Goal: Complete application form: Complete application form

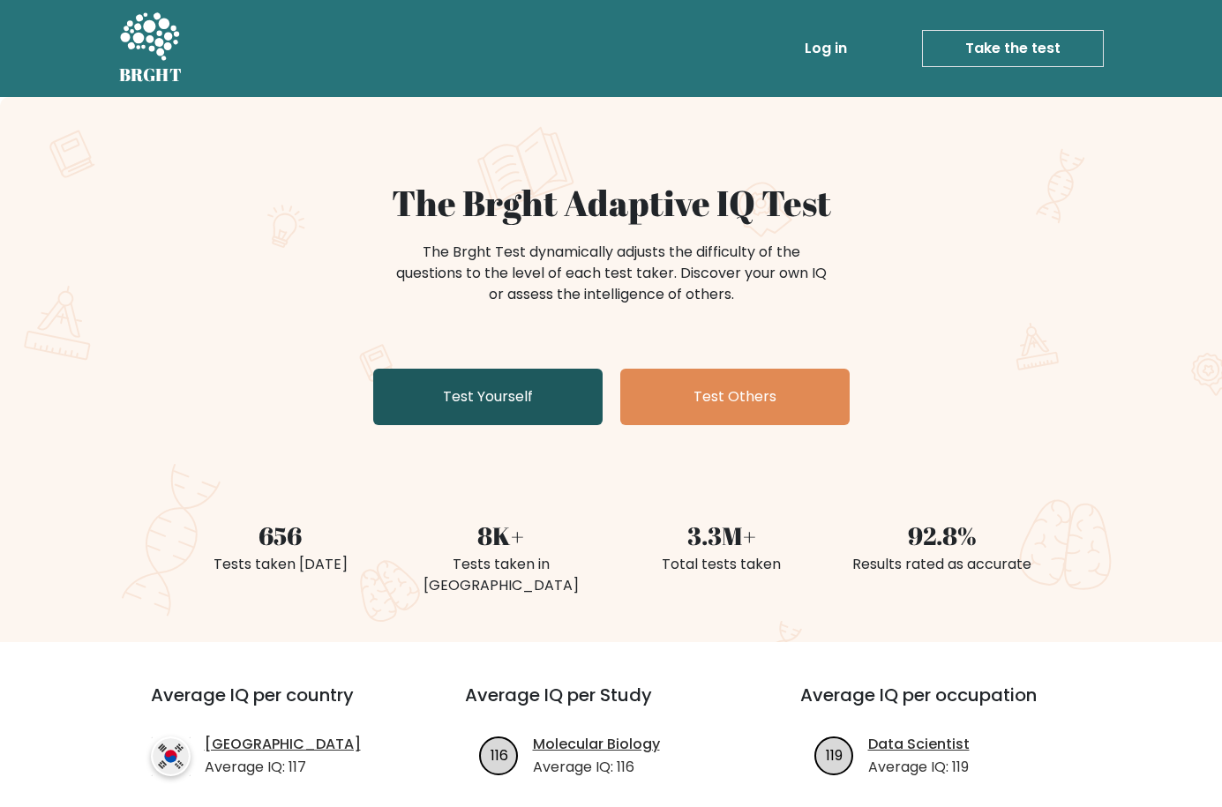
click at [476, 412] on link "Test Yourself" at bounding box center [487, 397] width 229 height 56
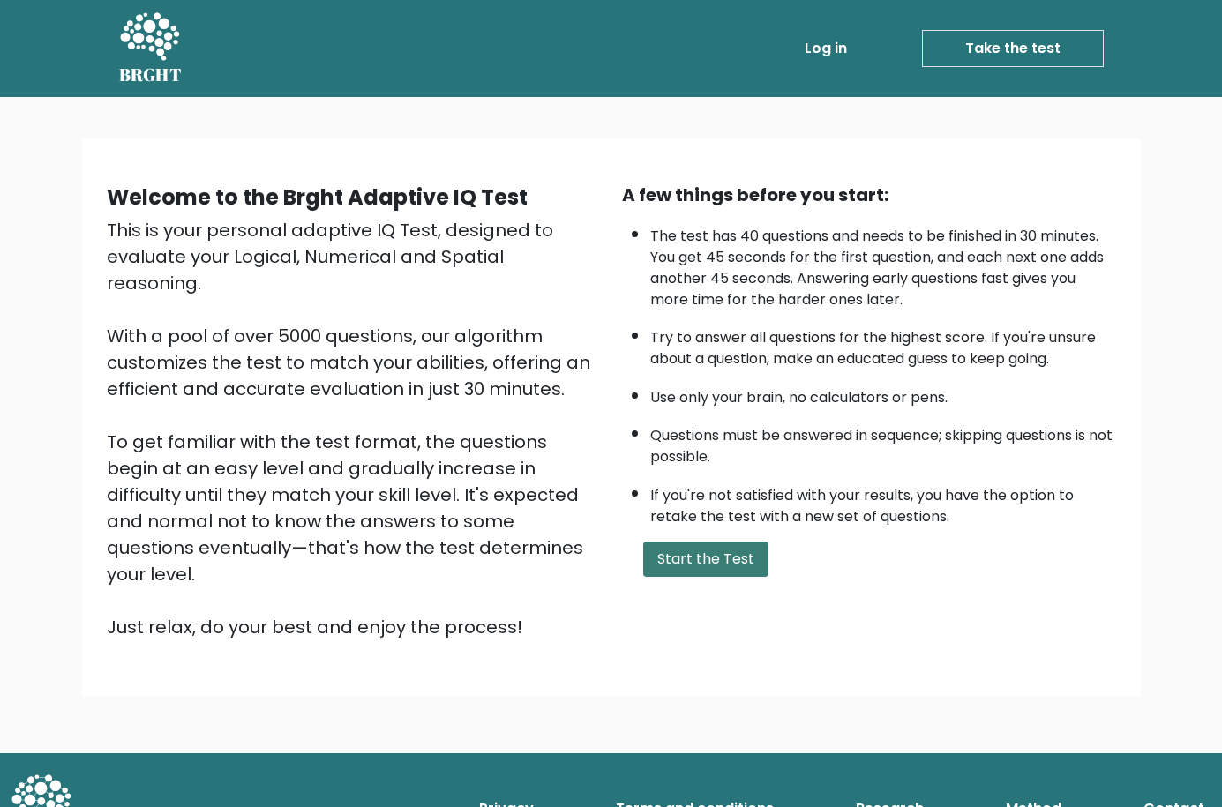
click at [704, 551] on button "Start the Test" at bounding box center [705, 559] width 125 height 35
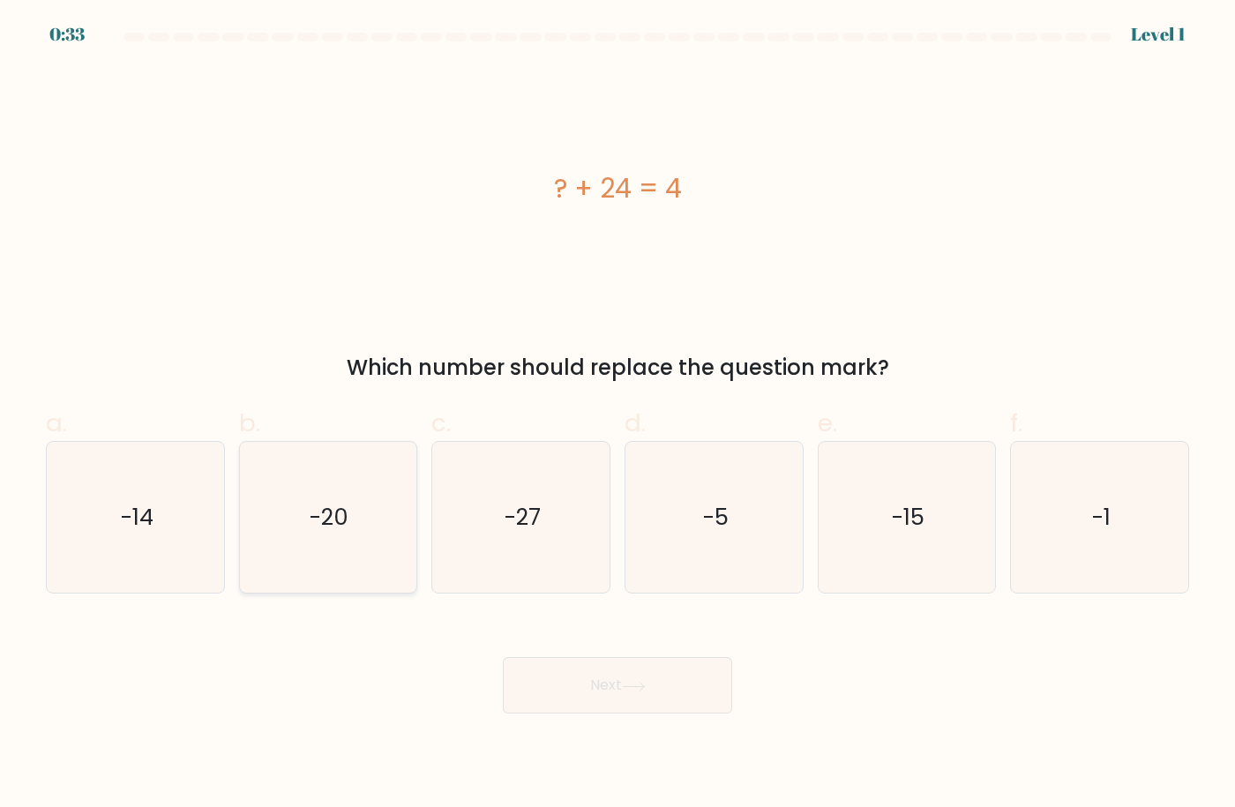
click at [337, 514] on text "-20" at bounding box center [330, 517] width 39 height 32
click at [618, 416] on input "b. -20" at bounding box center [618, 409] width 1 height 11
radio input "true"
click at [633, 684] on icon at bounding box center [634, 687] width 24 height 10
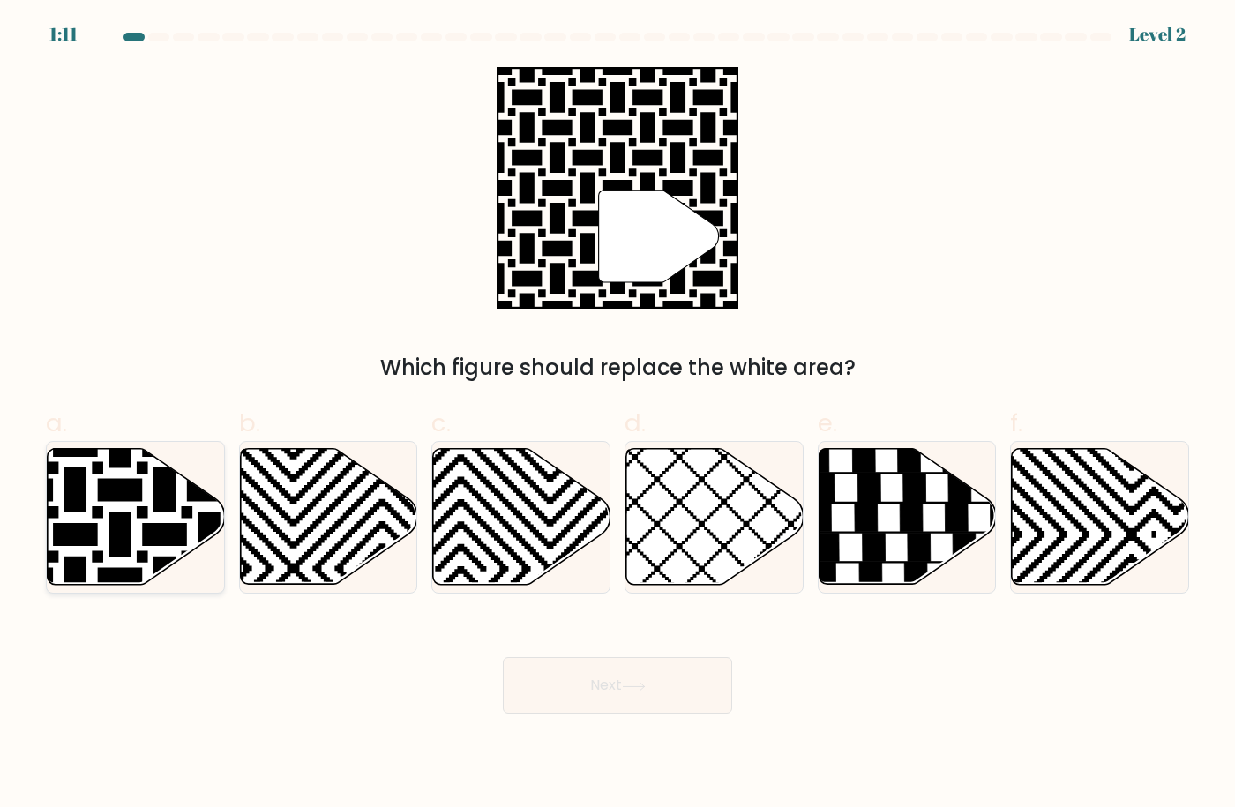
click at [146, 520] on icon at bounding box center [136, 517] width 177 height 136
click at [618, 416] on input "a." at bounding box center [618, 409] width 1 height 11
radio input "true"
click at [605, 679] on button "Next" at bounding box center [617, 685] width 229 height 56
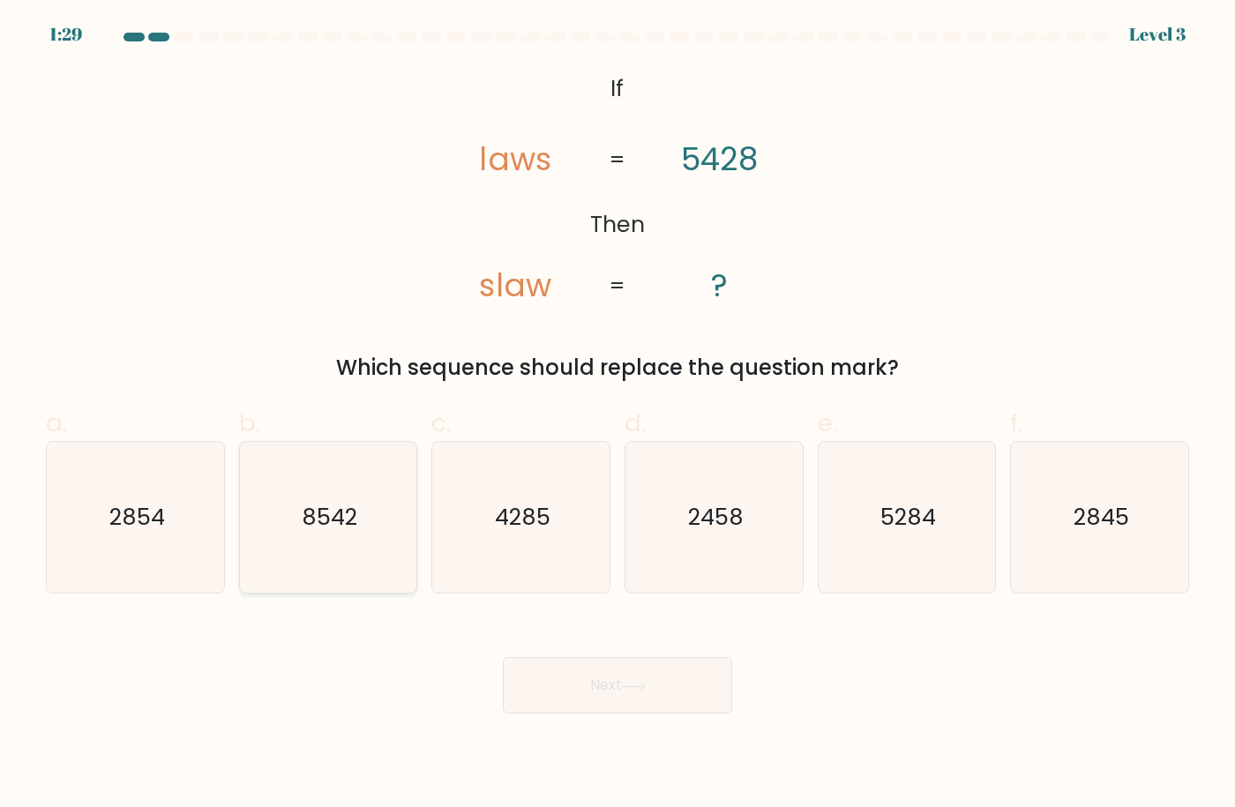
click at [361, 518] on icon "8542" at bounding box center [328, 518] width 152 height 152
click at [618, 416] on input "b. 8542" at bounding box center [618, 409] width 1 height 11
radio input "true"
click at [600, 692] on button "Next" at bounding box center [617, 685] width 229 height 56
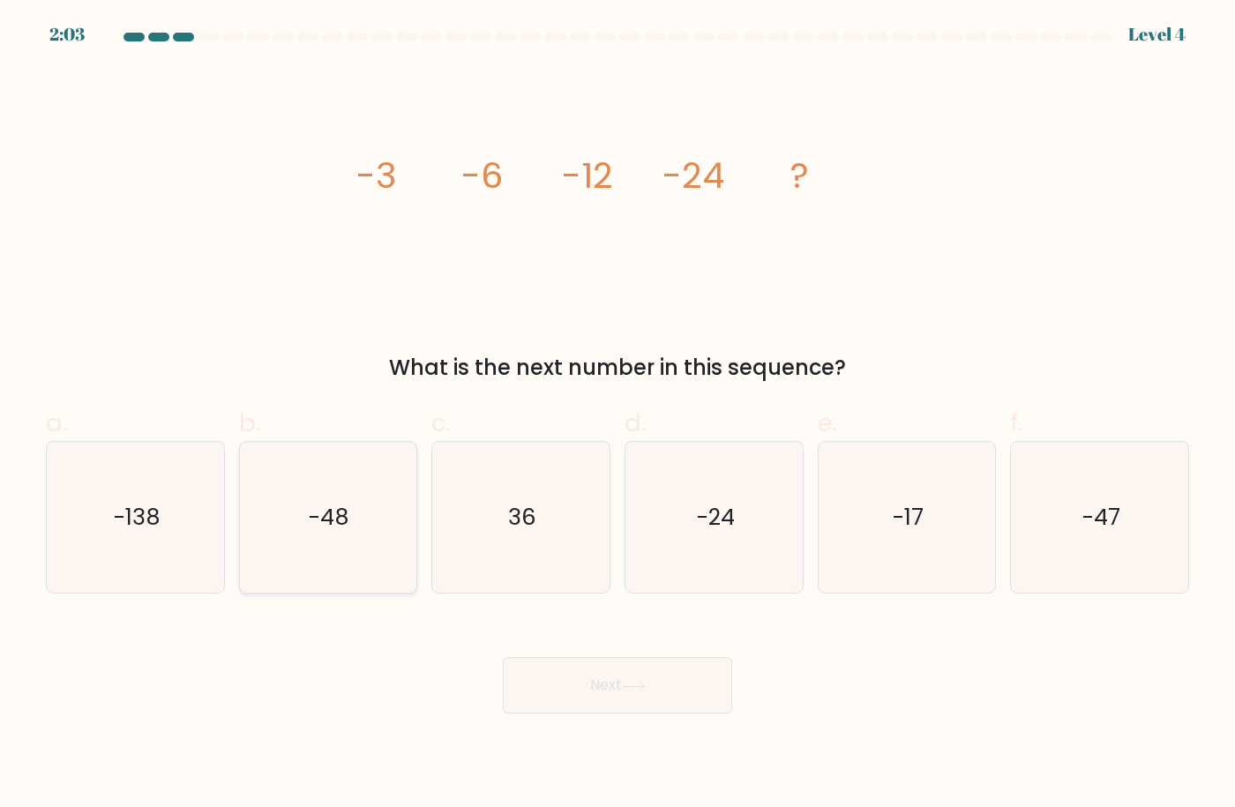
click at [305, 508] on icon "-48" at bounding box center [328, 518] width 152 height 152
click at [618, 416] on input "b. -48" at bounding box center [618, 409] width 1 height 11
radio input "true"
click at [557, 671] on button "Next" at bounding box center [617, 685] width 229 height 56
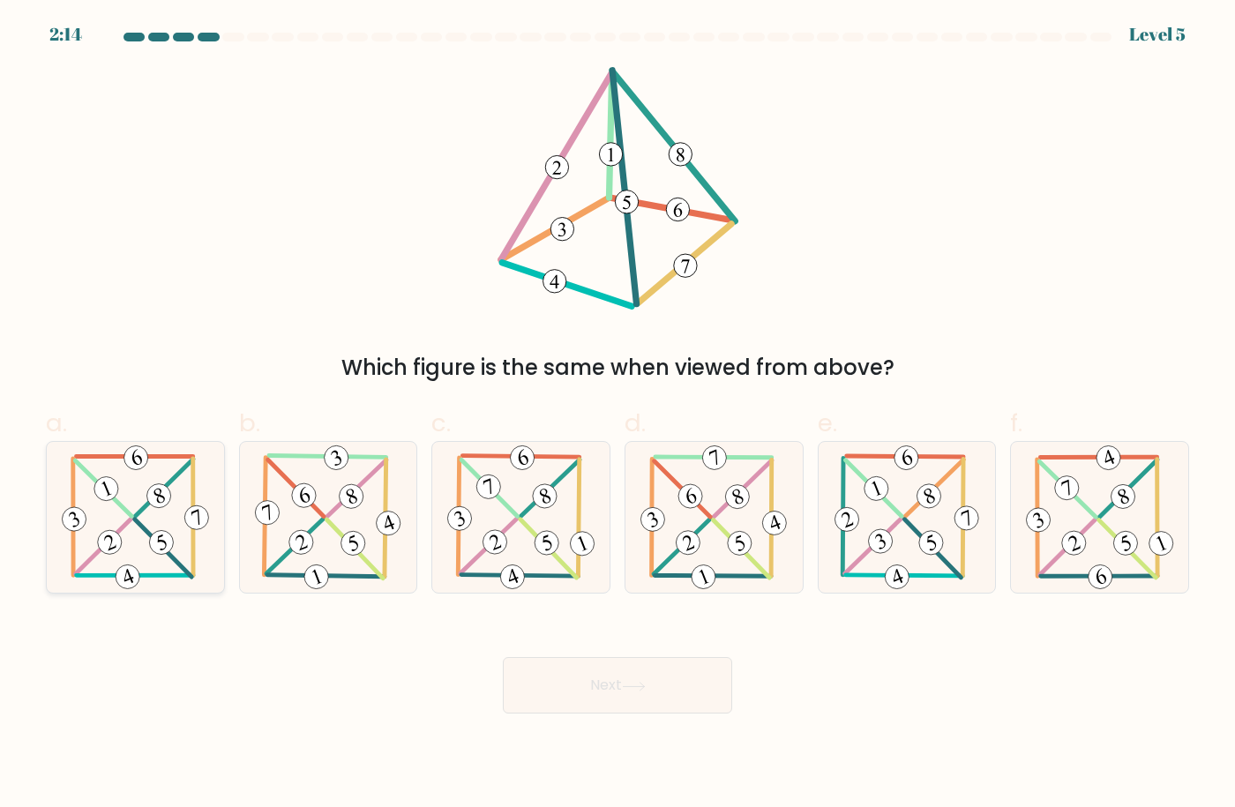
click at [154, 510] on icon at bounding box center [135, 518] width 155 height 152
click at [618, 416] on input "a." at bounding box center [618, 409] width 1 height 11
radio input "true"
click at [650, 709] on button "Next" at bounding box center [617, 685] width 229 height 56
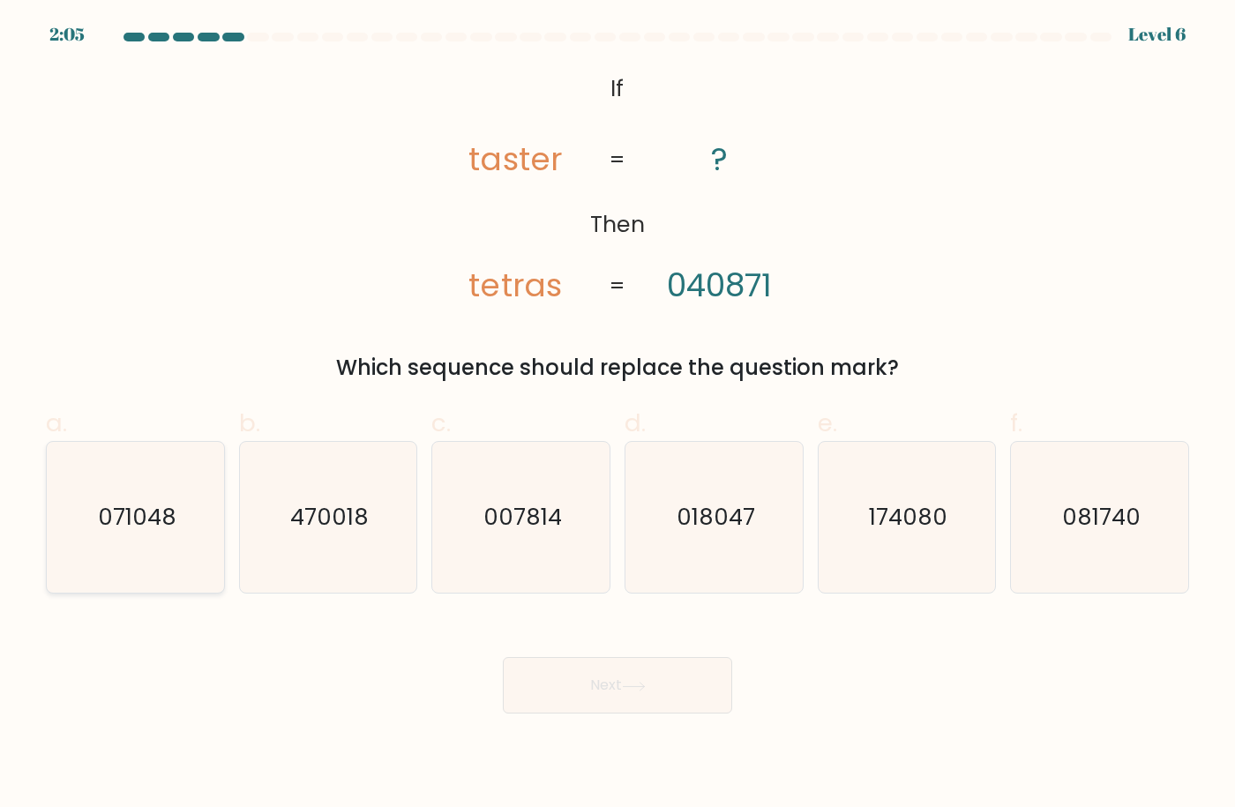
drag, startPoint x: 138, startPoint y: 489, endPoint x: 117, endPoint y: 500, distance: 23.3
click at [130, 493] on icon "071048" at bounding box center [136, 518] width 152 height 152
click at [618, 416] on input "a. 071048" at bounding box center [618, 409] width 1 height 11
radio input "true"
click at [620, 673] on button "Next" at bounding box center [617, 685] width 229 height 56
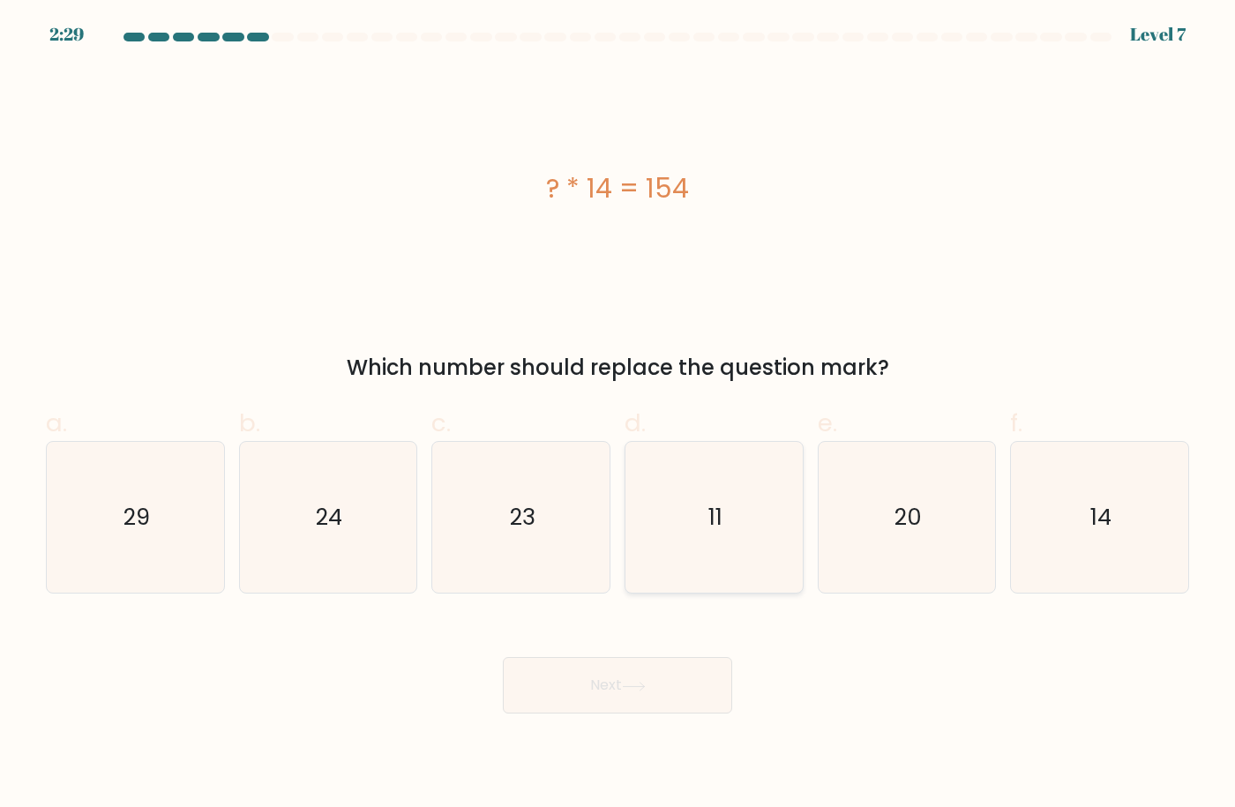
click at [731, 542] on icon "11" at bounding box center [715, 518] width 152 height 152
click at [619, 416] on input "d. 11" at bounding box center [618, 409] width 1 height 11
radio input "true"
click at [647, 693] on button "Next" at bounding box center [617, 685] width 229 height 56
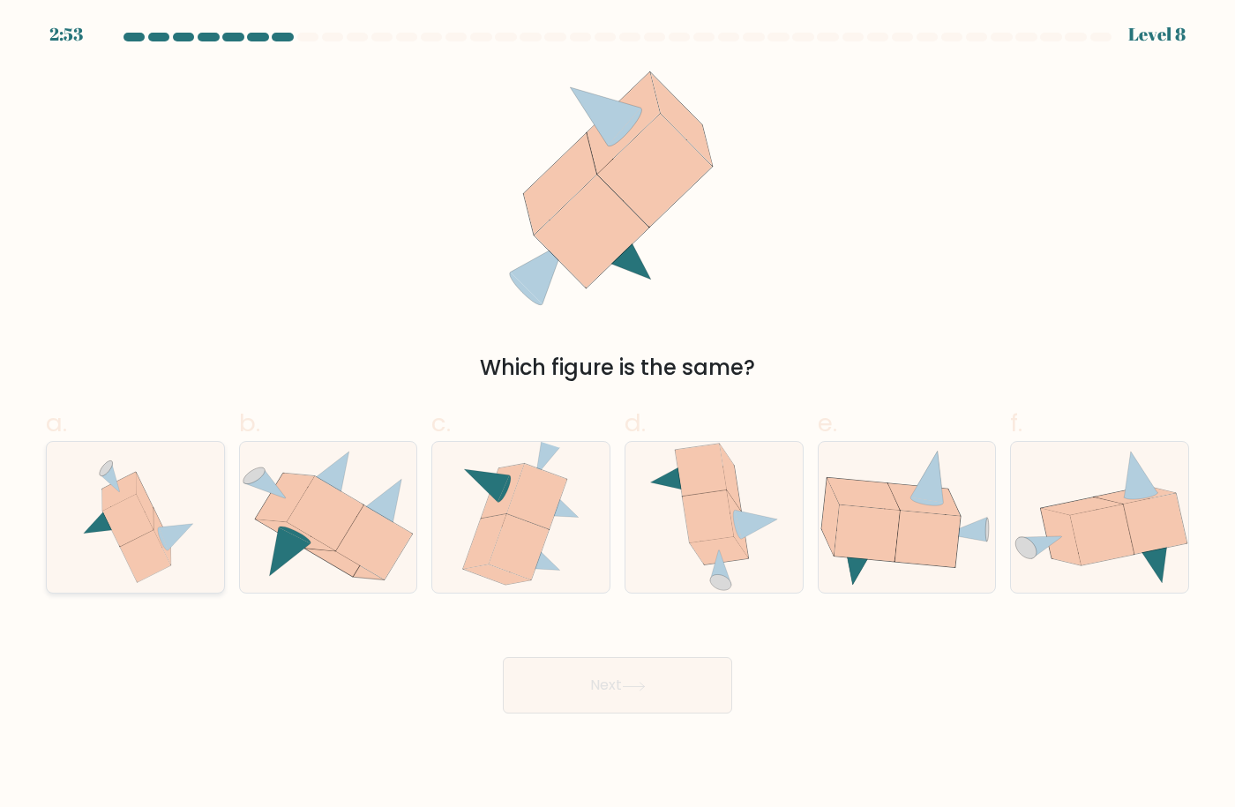
click at [127, 523] on icon at bounding box center [127, 520] width 50 height 52
click at [618, 416] on input "a." at bounding box center [618, 409] width 1 height 11
radio input "true"
click at [633, 689] on icon at bounding box center [634, 687] width 24 height 10
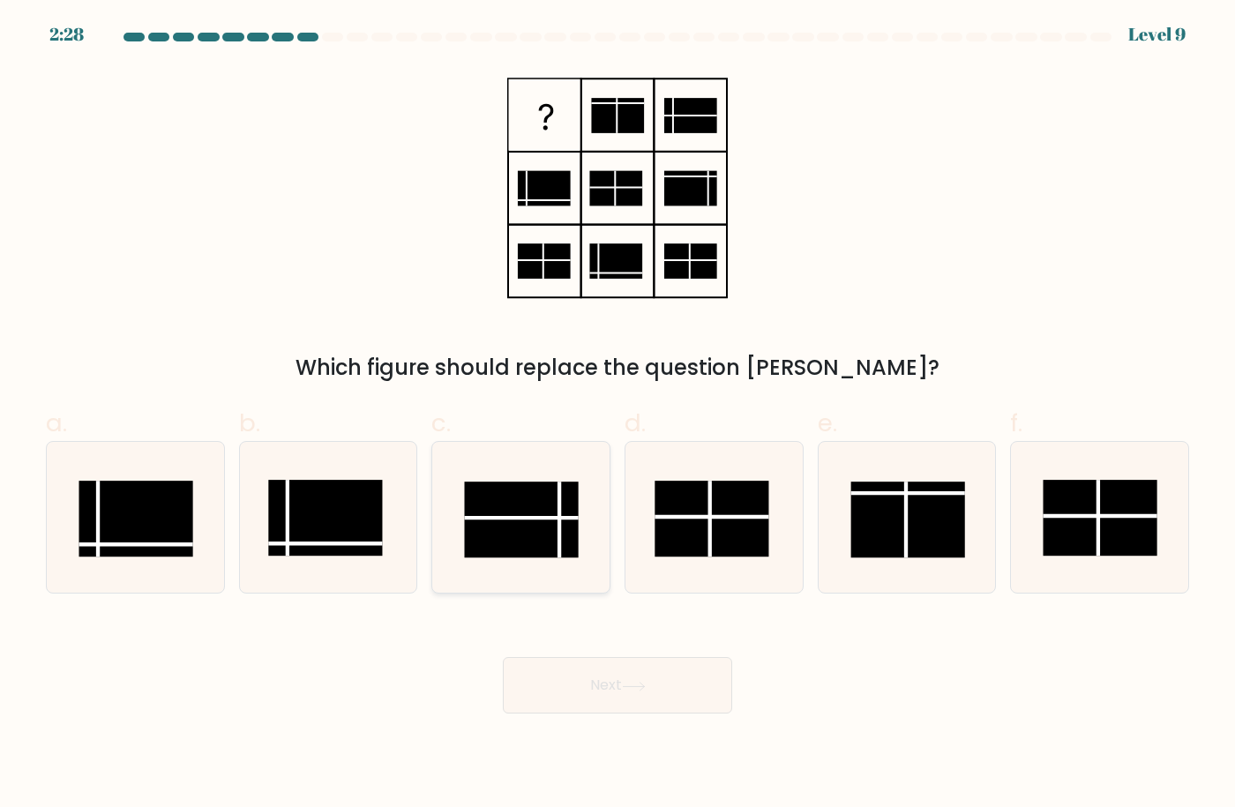
click at [526, 518] on line at bounding box center [521, 518] width 115 height 0
click at [618, 416] on input "c." at bounding box center [618, 409] width 1 height 11
radio input "true"
click at [641, 722] on body "2:24 Level 9" at bounding box center [617, 403] width 1235 height 807
click at [636, 692] on button "Next" at bounding box center [617, 685] width 229 height 56
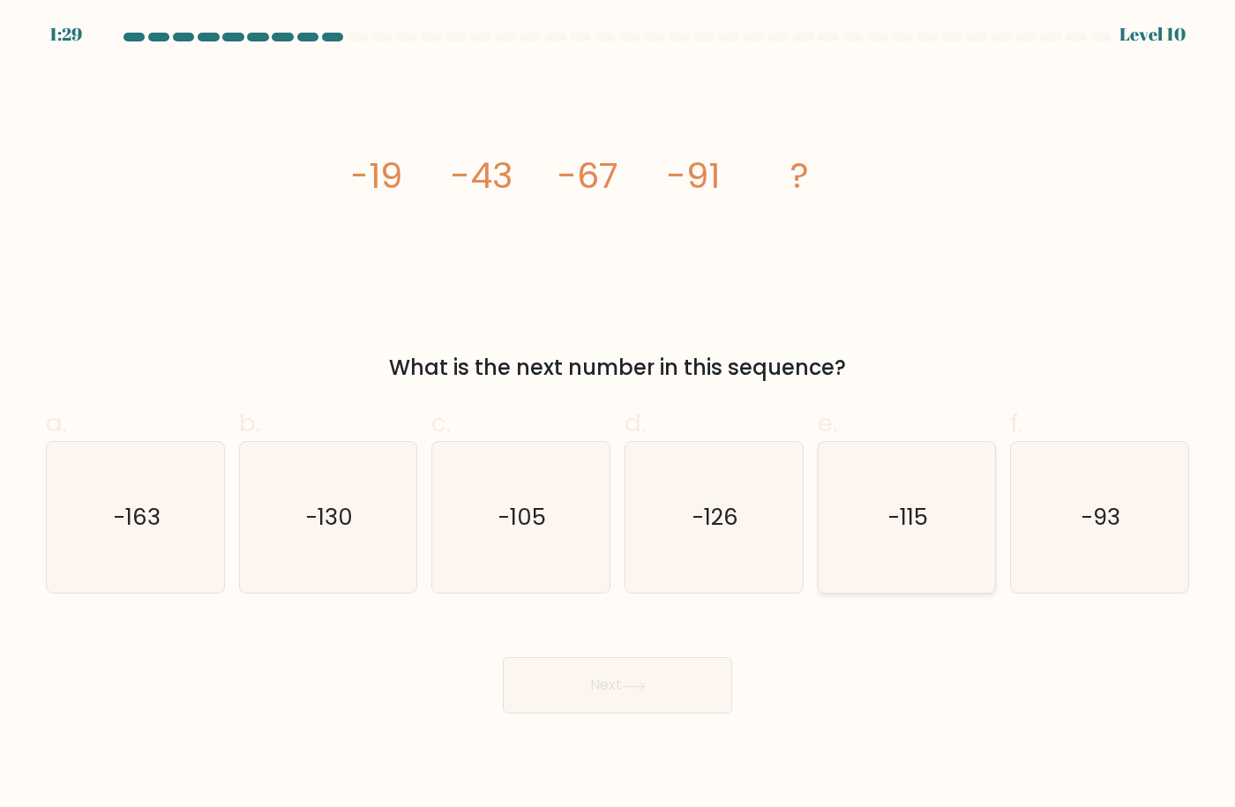
click at [884, 503] on icon "-115" at bounding box center [907, 518] width 152 height 152
click at [619, 416] on input "e. -115" at bounding box center [618, 409] width 1 height 11
radio input "true"
click at [692, 680] on button "Next" at bounding box center [617, 685] width 229 height 56
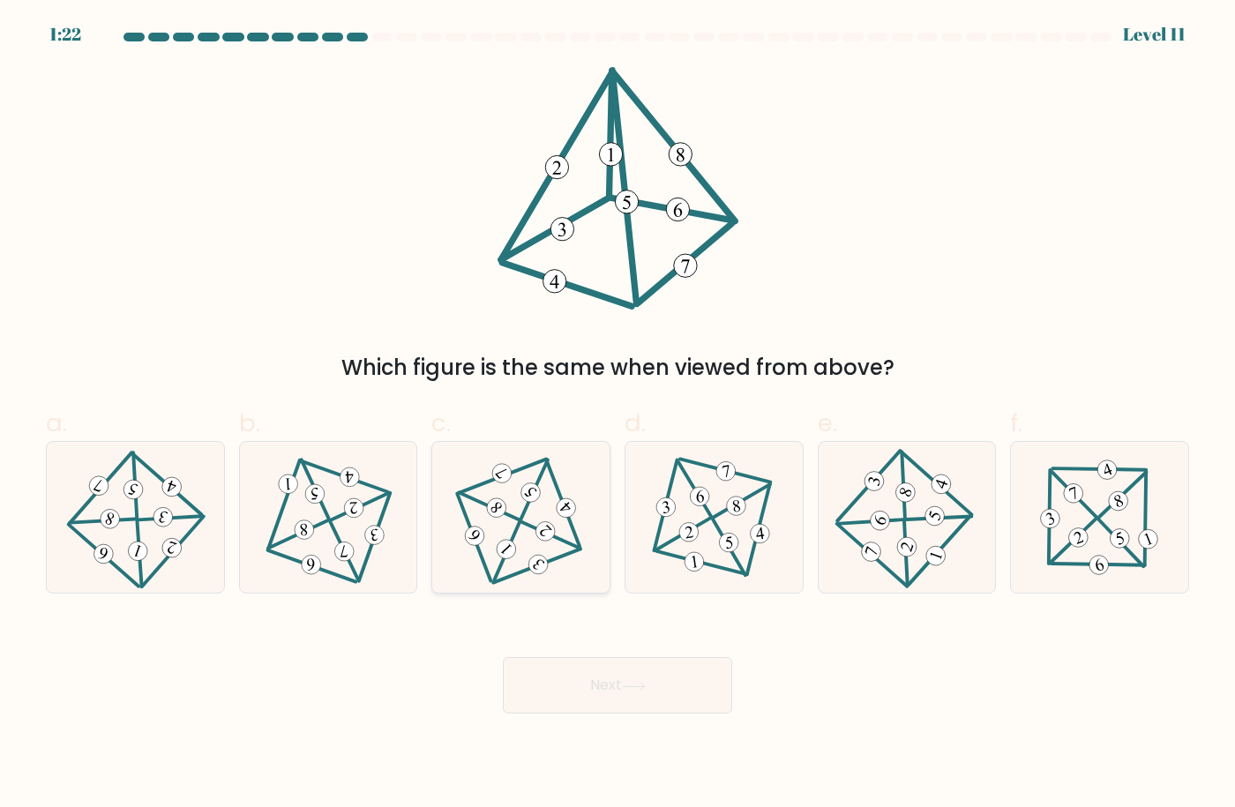
drag, startPoint x: 528, startPoint y: 524, endPoint x: 589, endPoint y: 615, distance: 109.9
click at [529, 528] on icon at bounding box center [521, 517] width 124 height 121
click at [618, 416] on input "c." at bounding box center [618, 409] width 1 height 11
radio input "true"
click at [604, 688] on button "Next" at bounding box center [617, 685] width 229 height 56
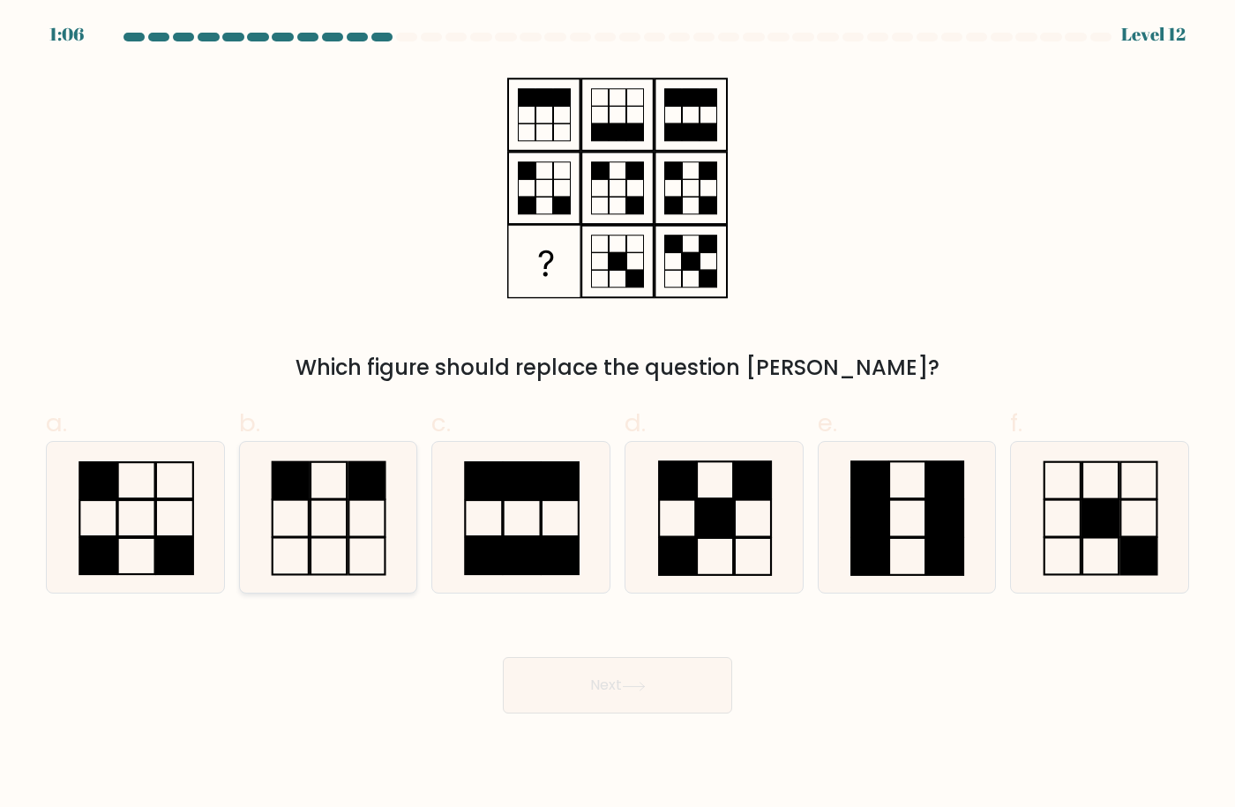
click at [356, 538] on rect at bounding box center [367, 556] width 36 height 37
click at [618, 416] on input "b." at bounding box center [618, 409] width 1 height 11
radio input "true"
click at [636, 690] on icon at bounding box center [634, 687] width 24 height 10
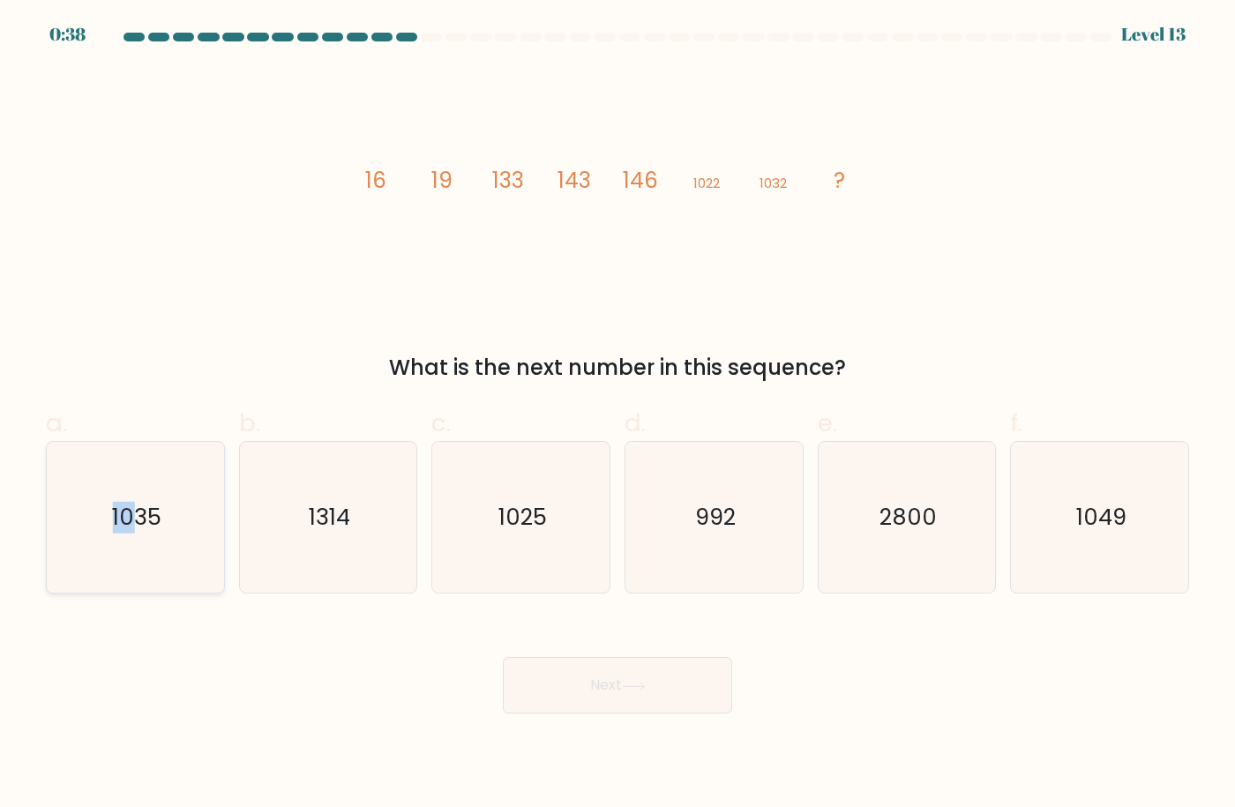
drag, startPoint x: 122, startPoint y: 509, endPoint x: 141, endPoint y: 532, distance: 30.1
click at [133, 529] on icon "1035" at bounding box center [136, 518] width 152 height 152
click at [216, 548] on div "1035" at bounding box center [135, 518] width 179 height 154
click at [618, 416] on input "a. 1035" at bounding box center [618, 409] width 1 height 11
radio input "true"
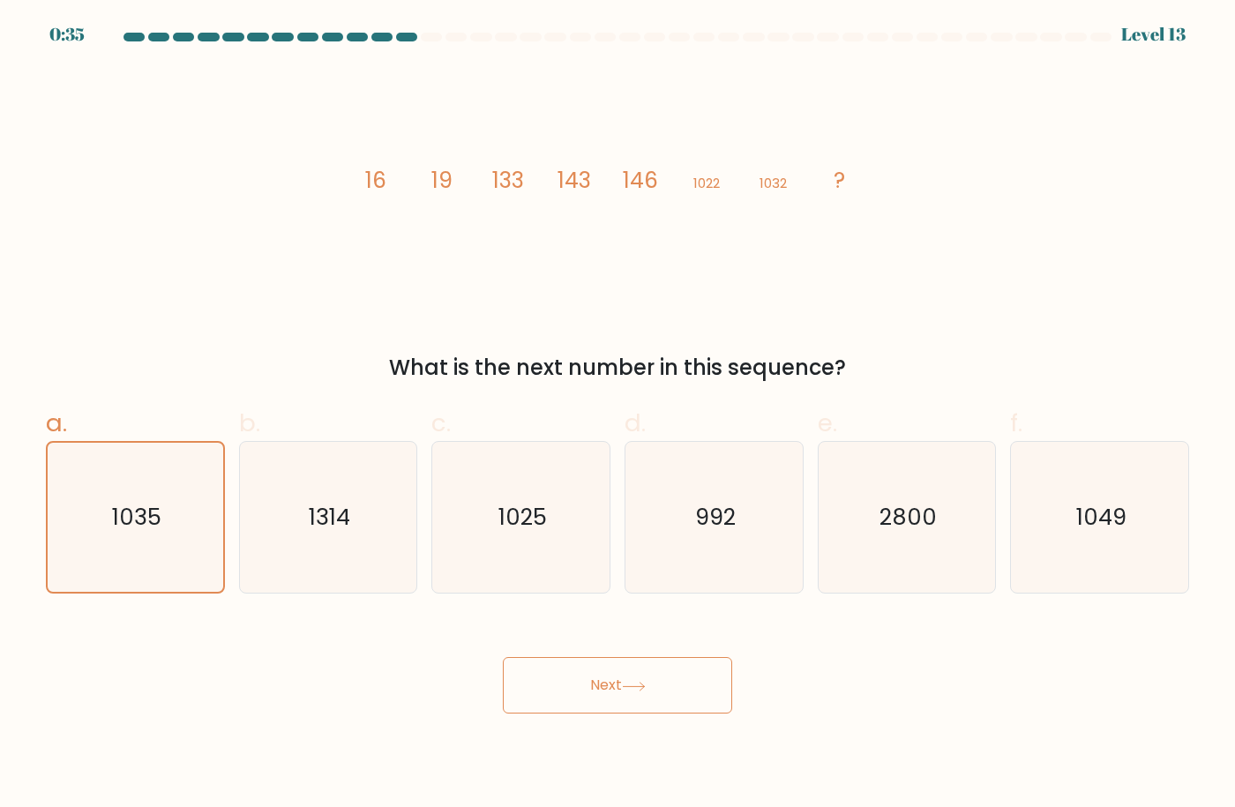
click at [644, 696] on button "Next" at bounding box center [617, 685] width 229 height 56
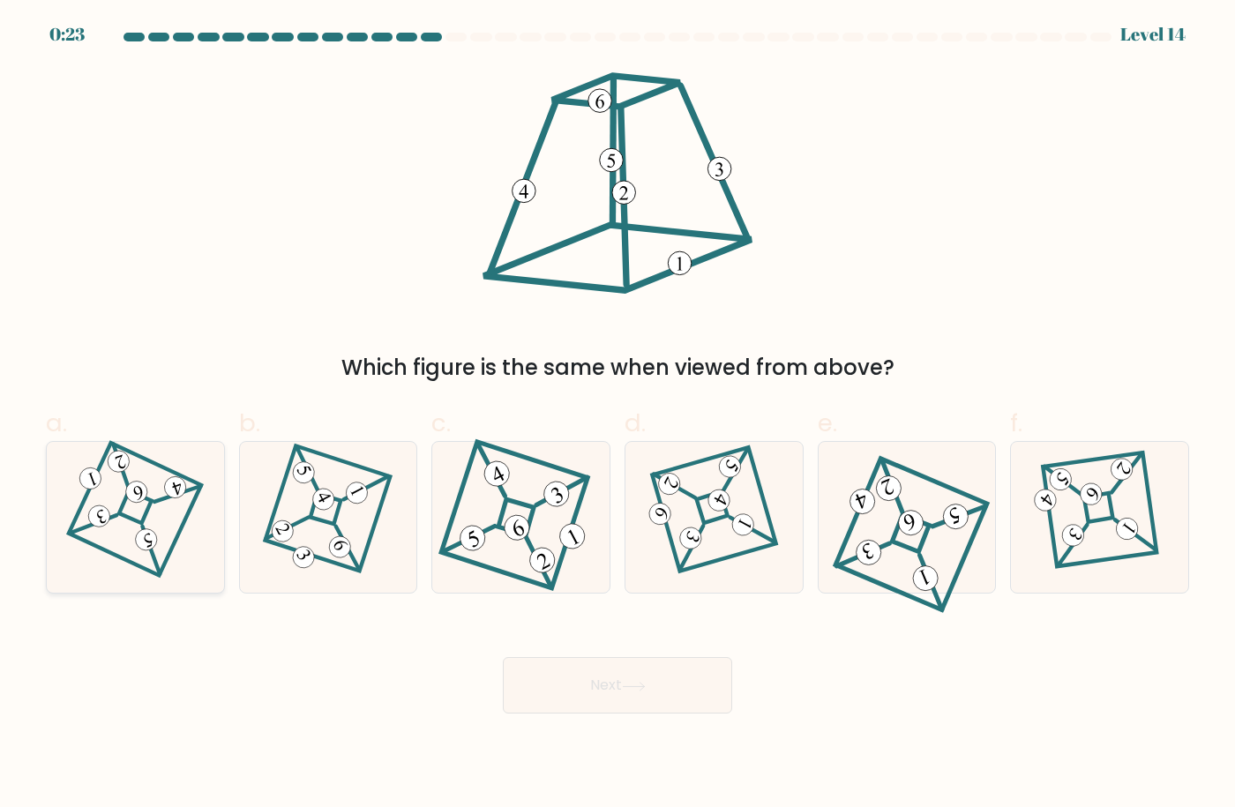
click at [120, 484] on icon at bounding box center [135, 517] width 104 height 121
click at [618, 416] on input "a." at bounding box center [618, 409] width 1 height 11
radio input "true"
click at [553, 687] on button "Next" at bounding box center [617, 685] width 229 height 56
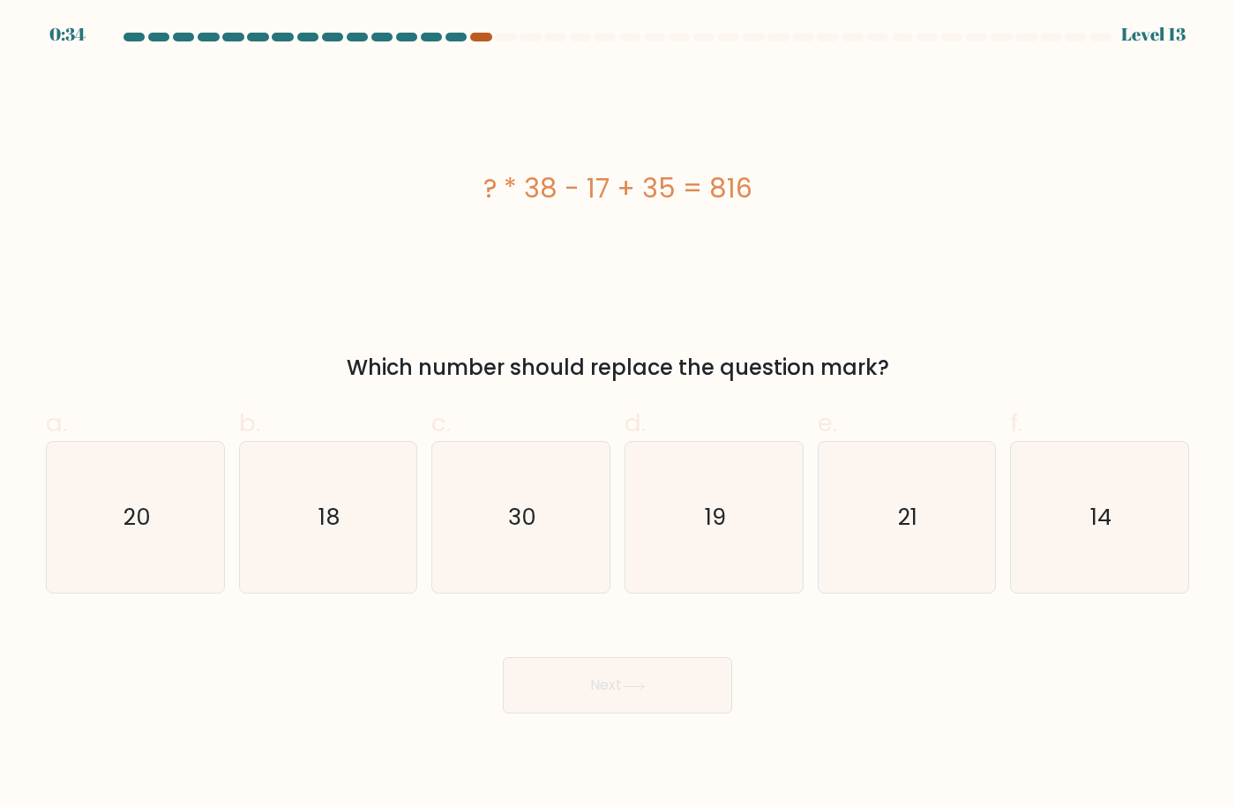
click at [480, 37] on div at bounding box center [480, 37] width 21 height 9
drag, startPoint x: 295, startPoint y: 500, endPoint x: 331, endPoint y: 507, distance: 36.9
click at [331, 507] on icon "18" at bounding box center [328, 518] width 152 height 152
drag, startPoint x: 345, startPoint y: 523, endPoint x: 360, endPoint y: 529, distance: 16.2
click at [356, 526] on icon "18" at bounding box center [328, 518] width 152 height 152
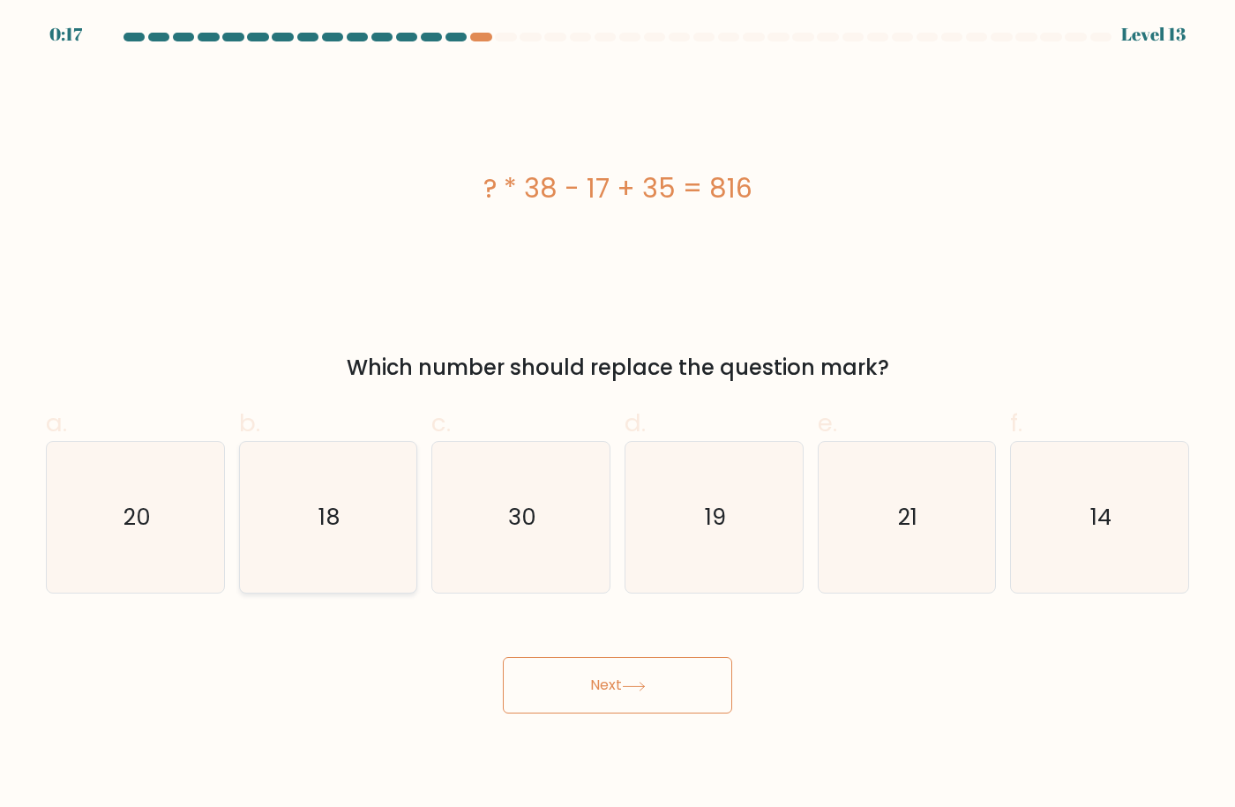
click at [618, 416] on input "b. 18" at bounding box center [618, 409] width 1 height 11
radio input "true"
click at [364, 544] on icon "18" at bounding box center [328, 518] width 150 height 150
click at [618, 416] on input "b. 18" at bounding box center [618, 409] width 1 height 11
click at [629, 682] on icon at bounding box center [634, 687] width 24 height 10
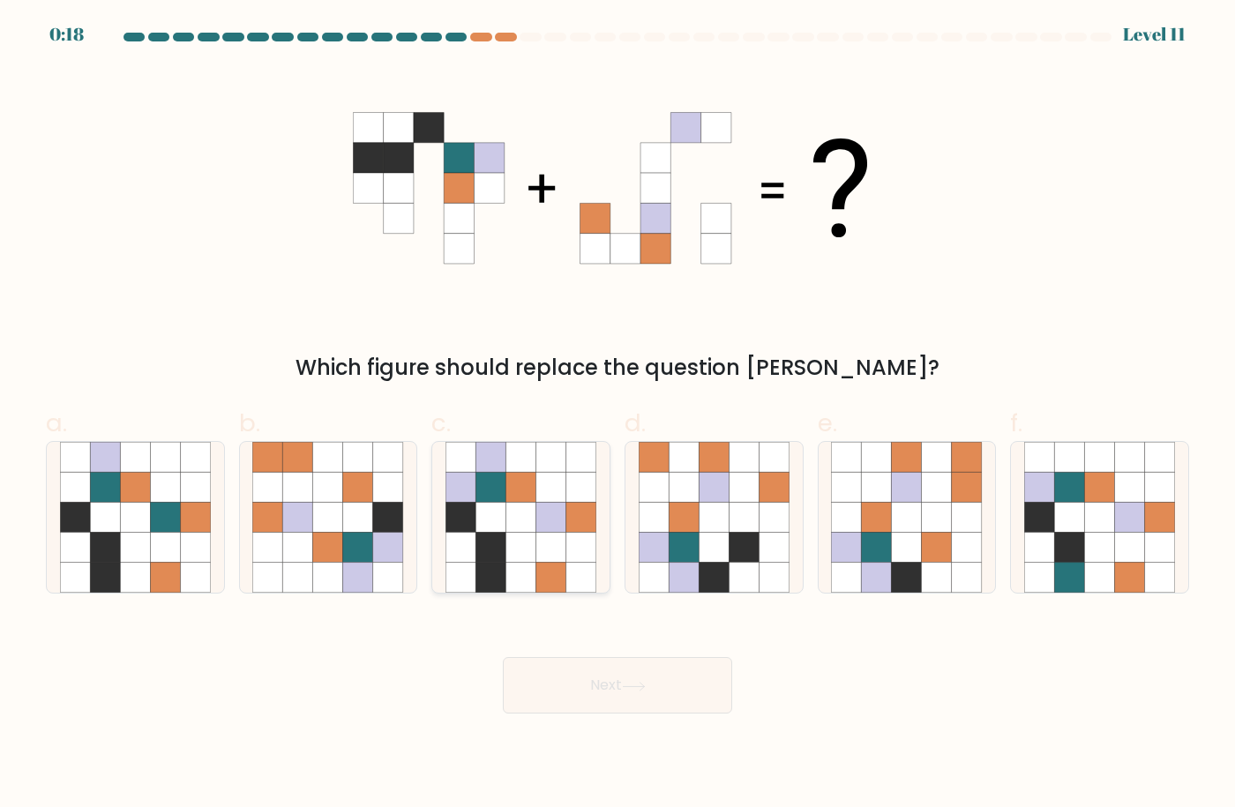
click at [496, 514] on icon at bounding box center [491, 518] width 30 height 30
click at [618, 416] on input "c." at bounding box center [618, 409] width 1 height 11
radio input "true"
click at [619, 679] on button "Next" at bounding box center [617, 685] width 229 height 56
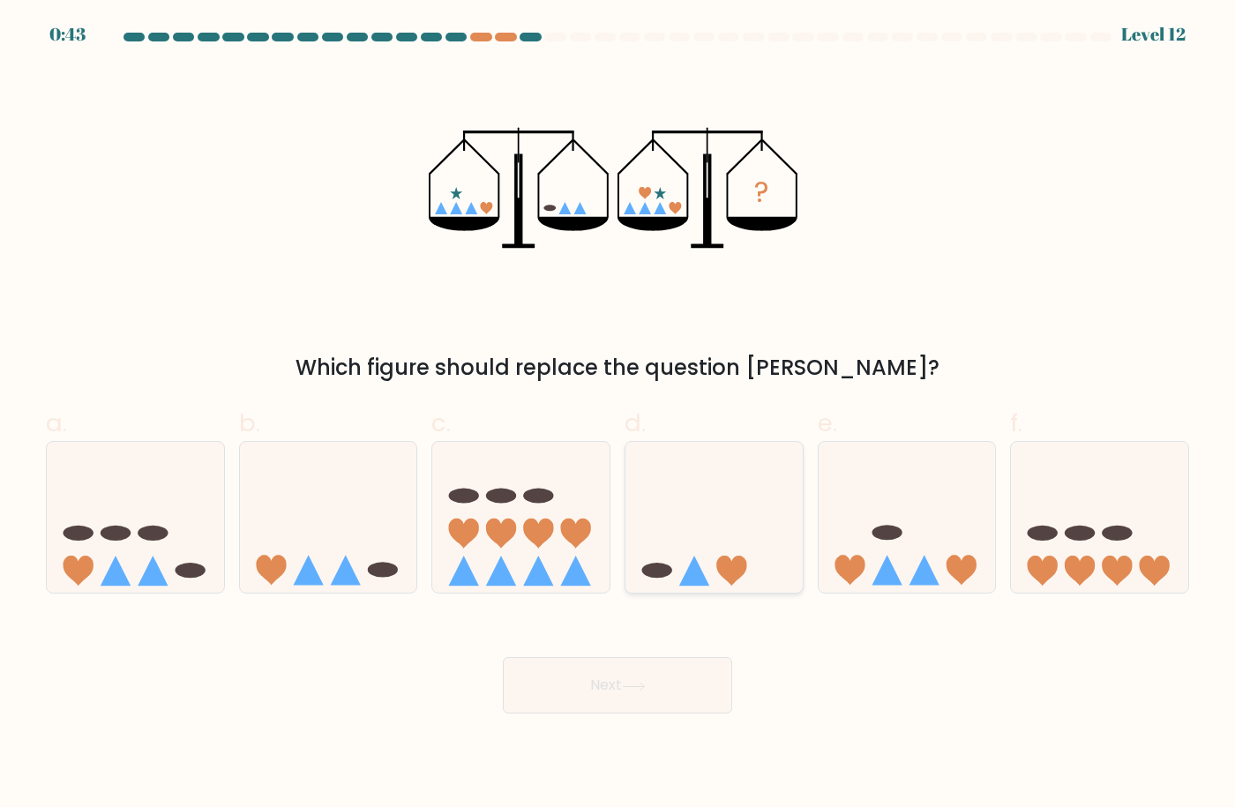
click at [752, 515] on icon at bounding box center [714, 517] width 177 height 146
click at [619, 416] on input "d." at bounding box center [618, 409] width 1 height 11
radio input "true"
click at [654, 682] on button "Next" at bounding box center [617, 685] width 229 height 56
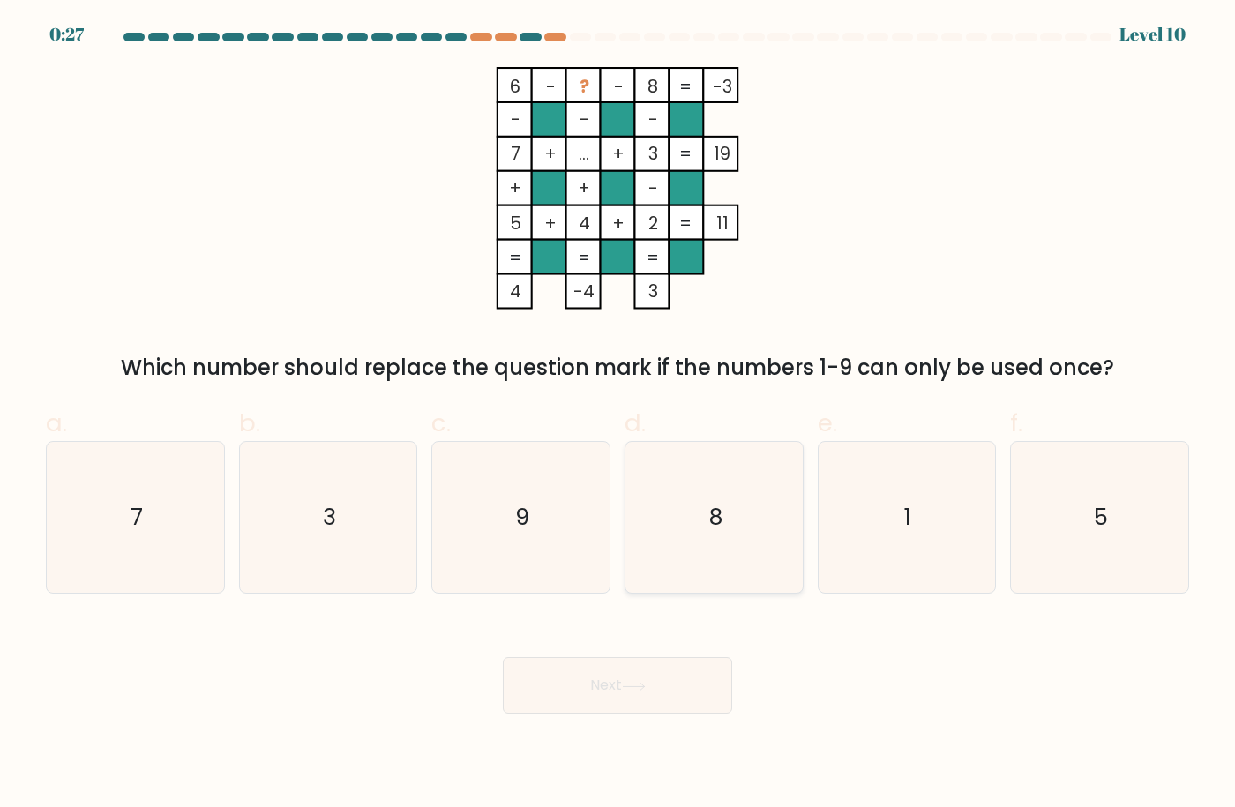
click at [746, 555] on icon "8" at bounding box center [715, 518] width 152 height 152
click at [619, 416] on input "d. 8" at bounding box center [618, 409] width 1 height 11
radio input "true"
click at [618, 665] on button "Next" at bounding box center [617, 685] width 229 height 56
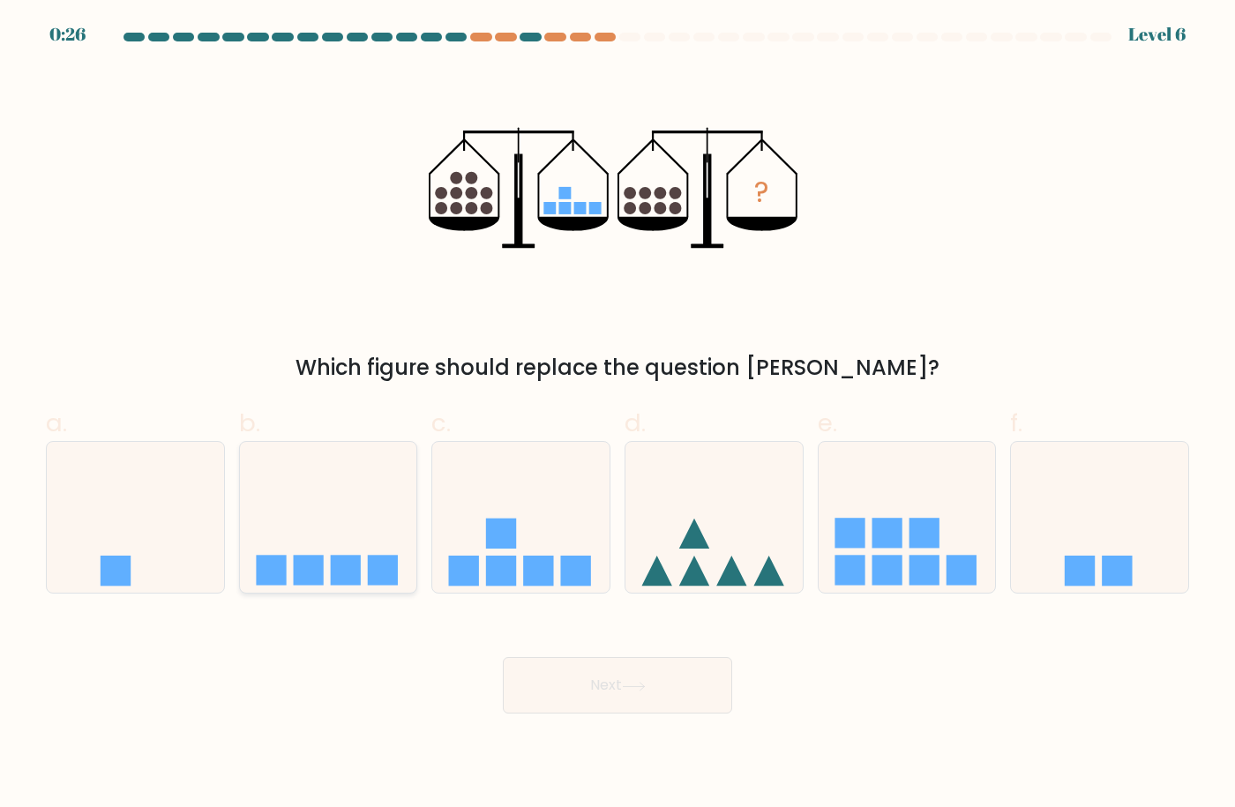
click at [322, 540] on icon at bounding box center [328, 517] width 177 height 146
click at [618, 416] on input "b." at bounding box center [618, 409] width 1 height 11
radio input "true"
click at [576, 683] on button "Next" at bounding box center [617, 685] width 229 height 56
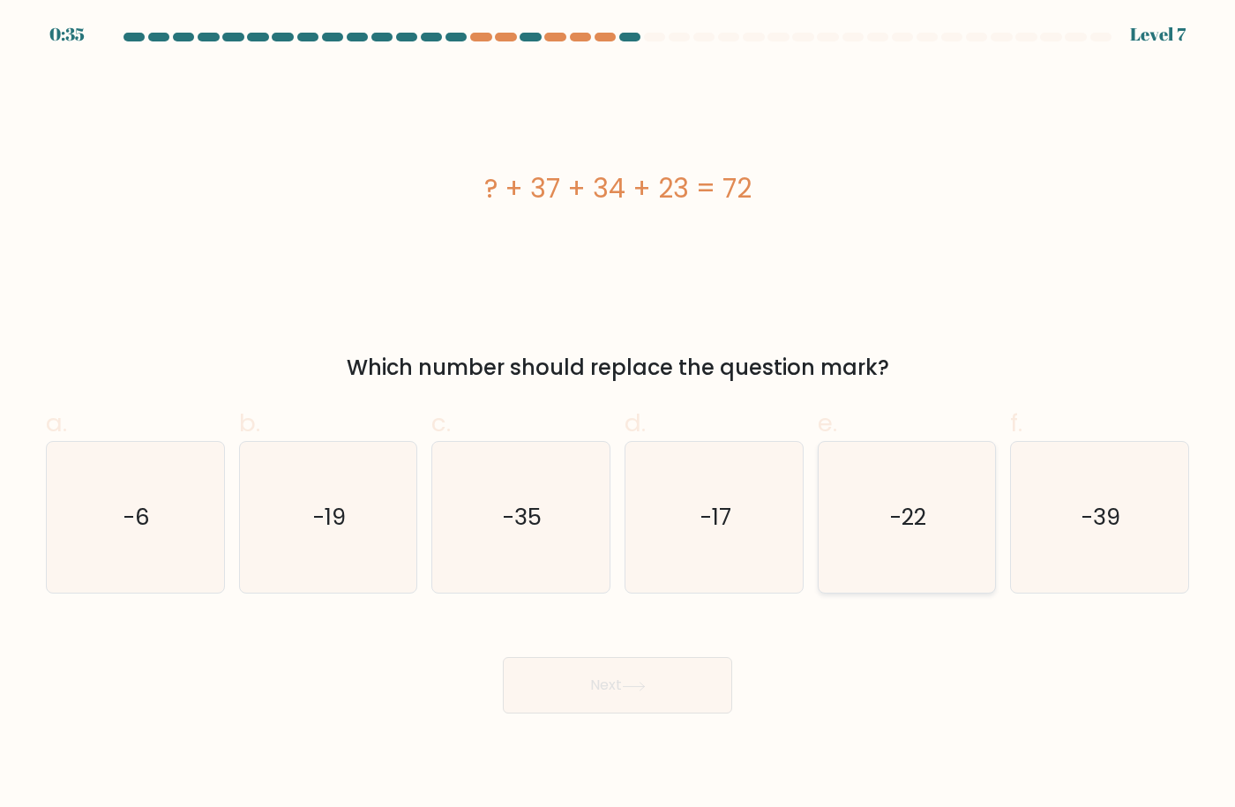
click at [918, 498] on icon "-22" at bounding box center [907, 518] width 152 height 152
click at [619, 416] on input "e. -22" at bounding box center [618, 409] width 1 height 11
radio input "true"
click at [642, 683] on icon at bounding box center [634, 687] width 24 height 10
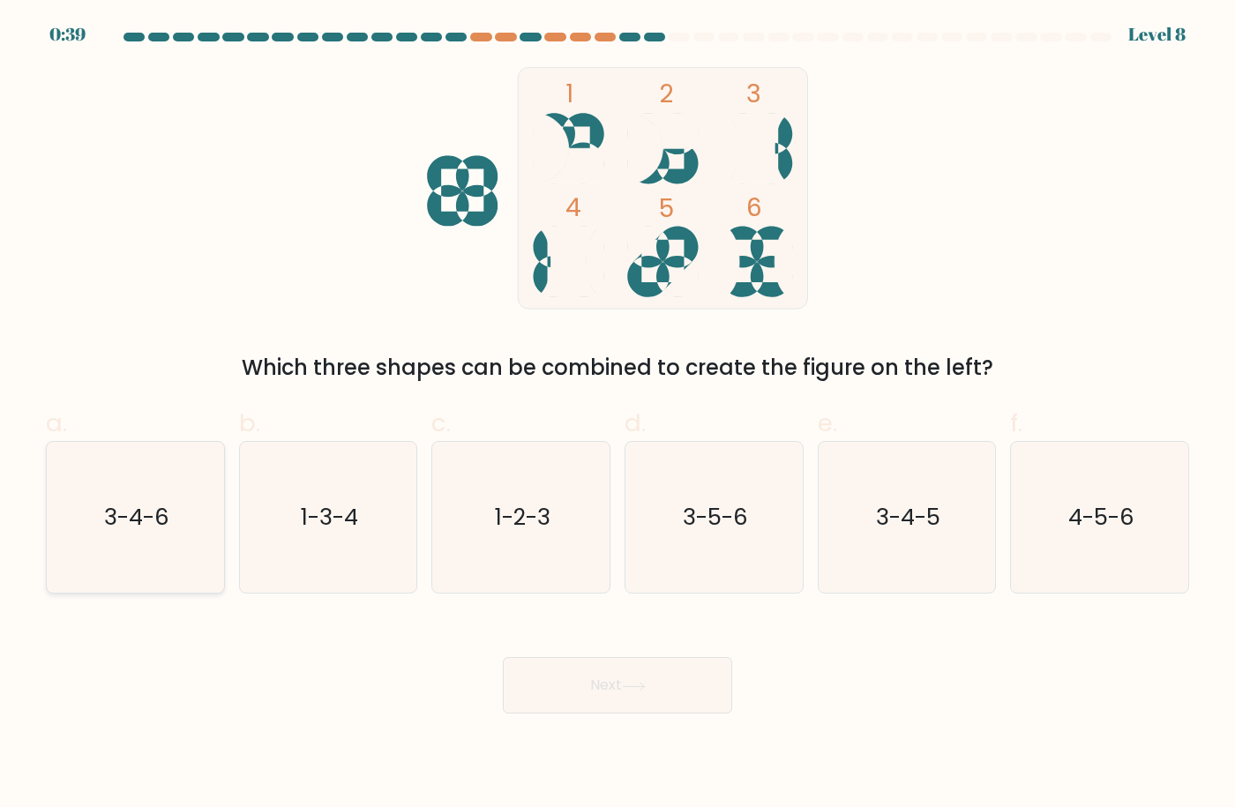
click at [118, 538] on icon "3-4-6" at bounding box center [136, 518] width 152 height 152
click at [618, 416] on input "a. 3-4-6" at bounding box center [618, 409] width 1 height 11
radio input "true"
click at [646, 693] on button "Next" at bounding box center [617, 685] width 229 height 56
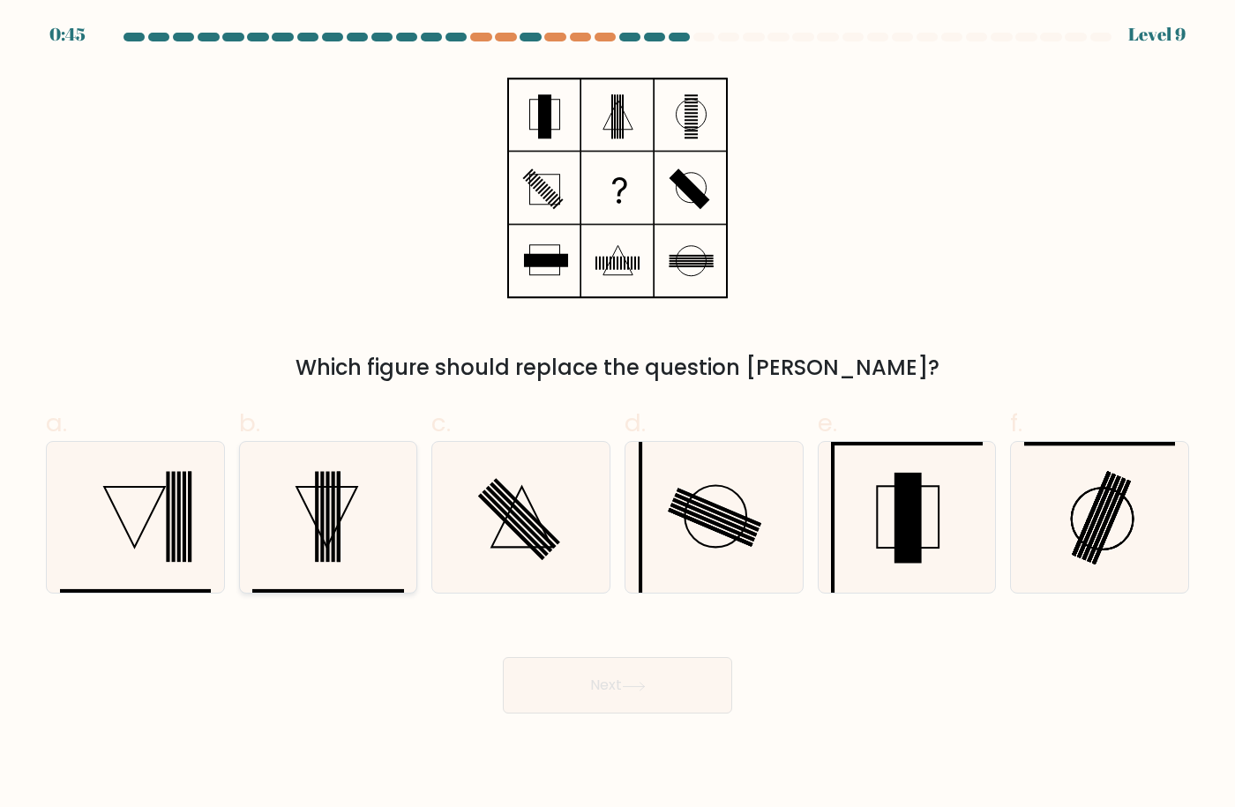
click at [319, 507] on icon at bounding box center [328, 518] width 152 height 152
click at [618, 416] on input "b." at bounding box center [618, 409] width 1 height 11
radio input "true"
click at [518, 534] on icon at bounding box center [522, 518] width 152 height 152
click at [618, 416] on input "c." at bounding box center [618, 409] width 1 height 11
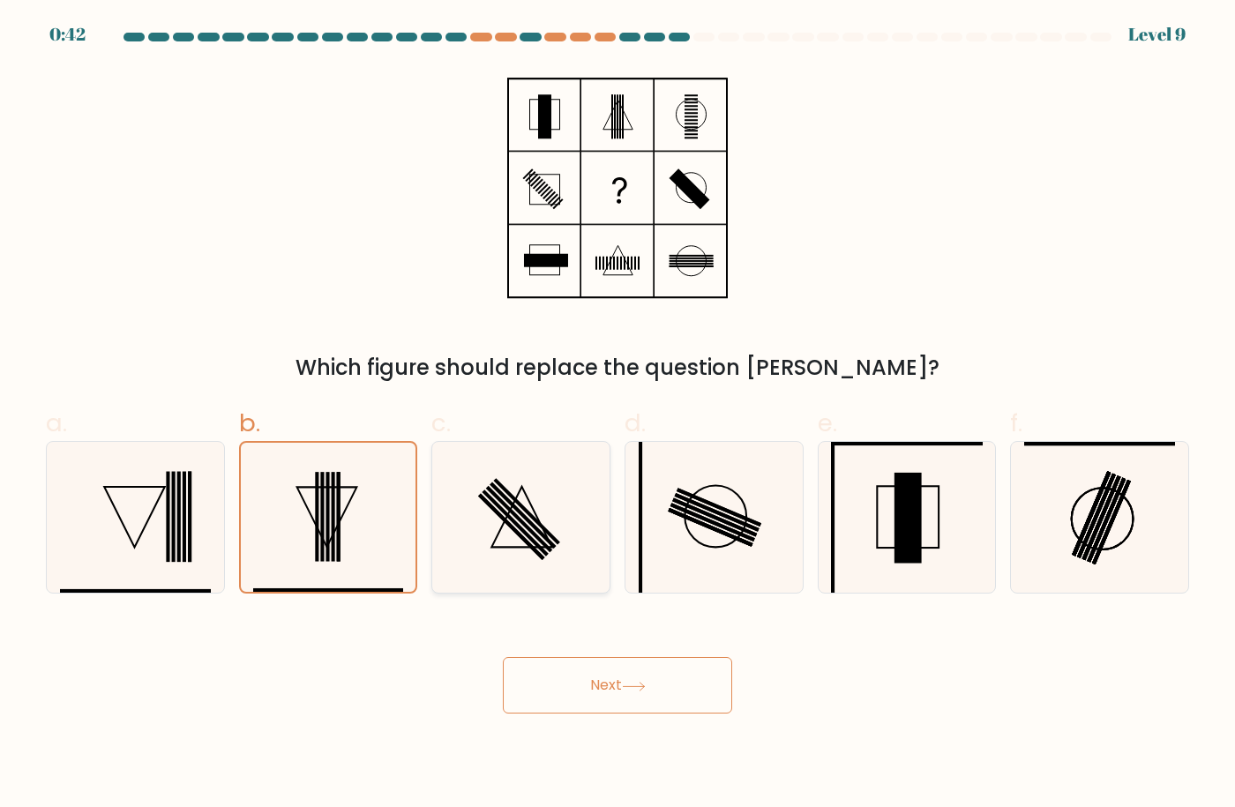
radio input "true"
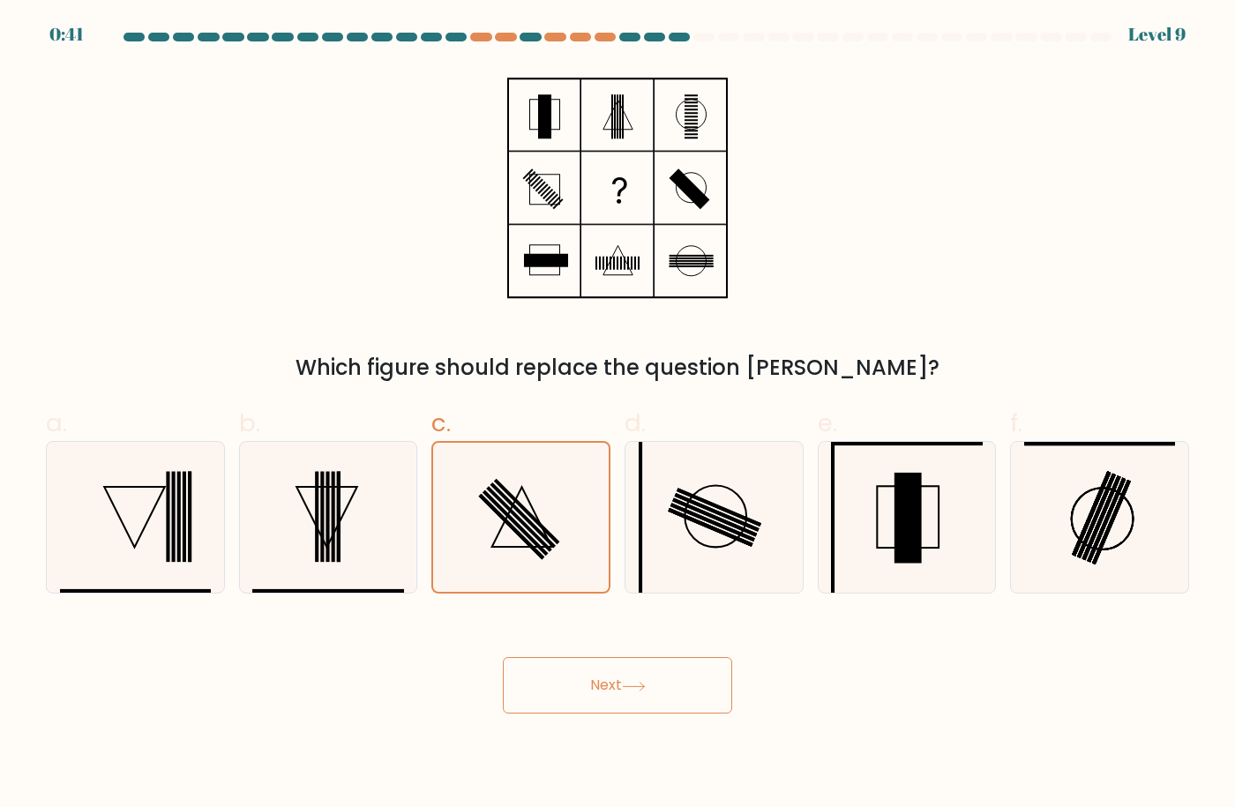
click at [619, 686] on button "Next" at bounding box center [617, 685] width 229 height 56
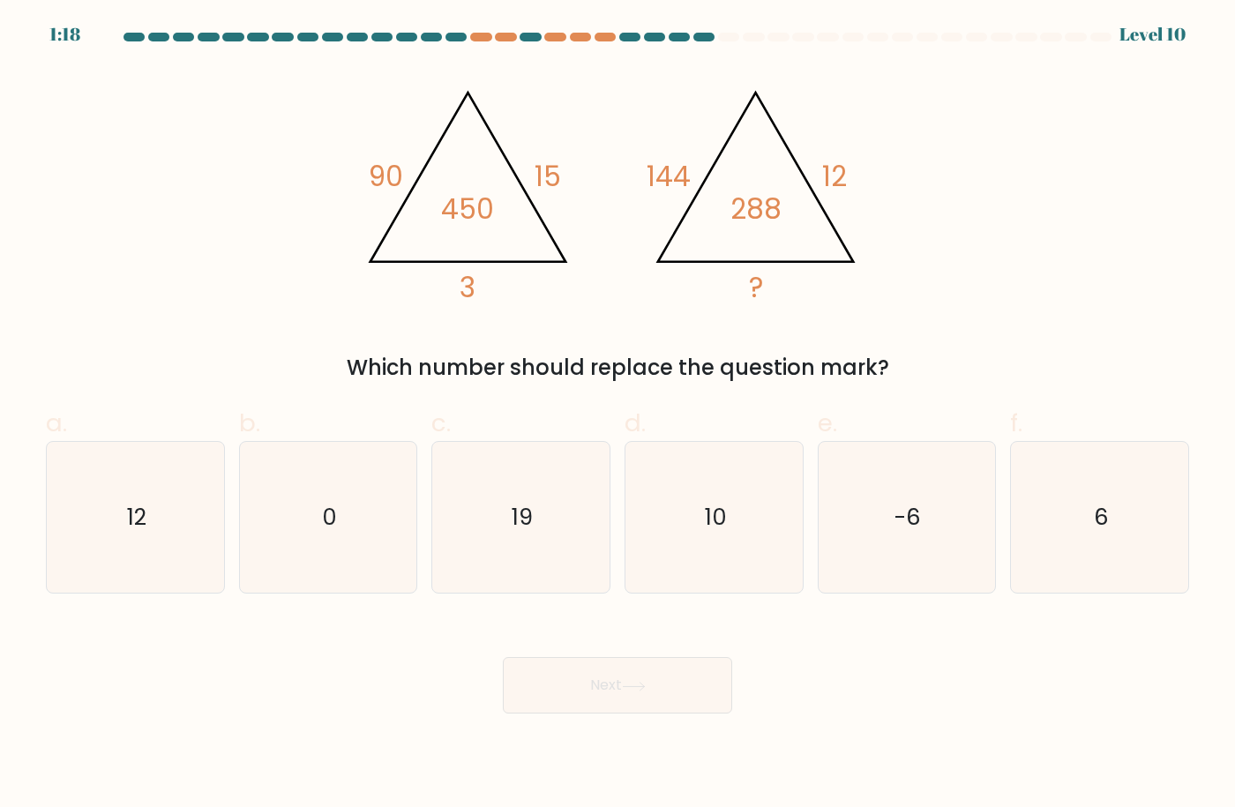
click at [731, 40] on div at bounding box center [728, 37] width 21 height 9
click at [754, 555] on icon "10" at bounding box center [715, 518] width 152 height 152
click at [619, 416] on input "d. 10" at bounding box center [618, 409] width 1 height 11
radio input "true"
click at [633, 667] on button "Next" at bounding box center [617, 685] width 229 height 56
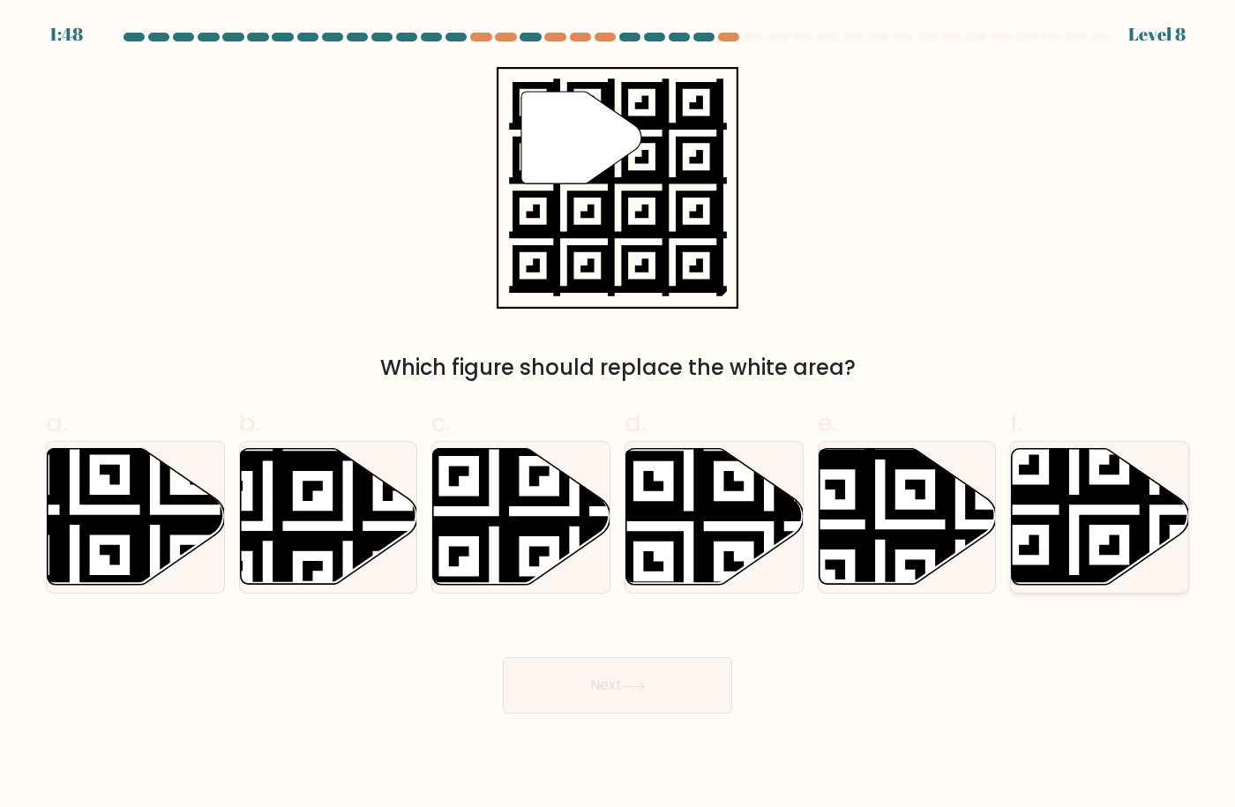
drag, startPoint x: 1113, startPoint y: 512, endPoint x: 1072, endPoint y: 537, distance: 48.0
click at [1103, 520] on icon at bounding box center [1099, 517] width 177 height 139
click at [619, 416] on input "f." at bounding box center [618, 409] width 1 height 11
radio input "true"
click at [646, 682] on icon at bounding box center [634, 687] width 24 height 10
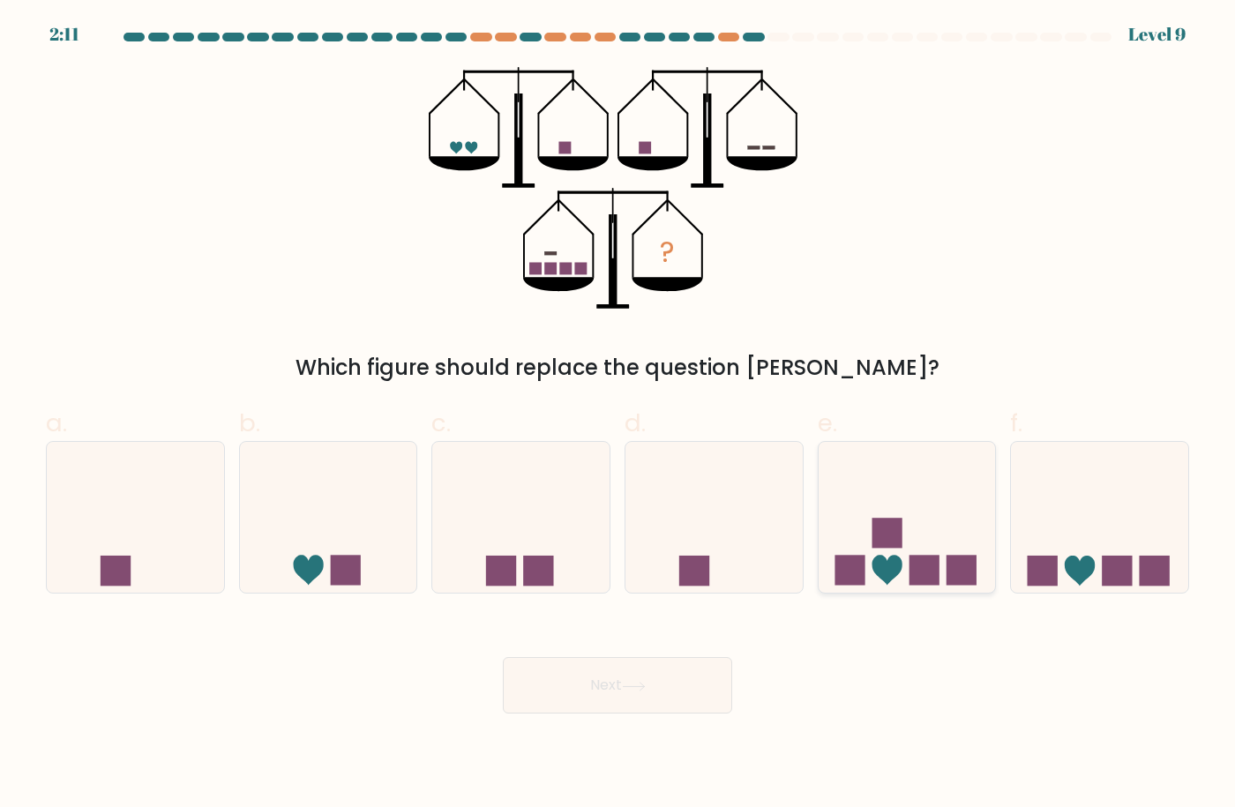
click at [931, 553] on icon at bounding box center [907, 517] width 177 height 146
click at [619, 416] on input "e." at bounding box center [618, 409] width 1 height 11
radio input "true"
click at [941, 529] on icon at bounding box center [908, 518] width 176 height 146
click at [619, 416] on input "e." at bounding box center [618, 409] width 1 height 11
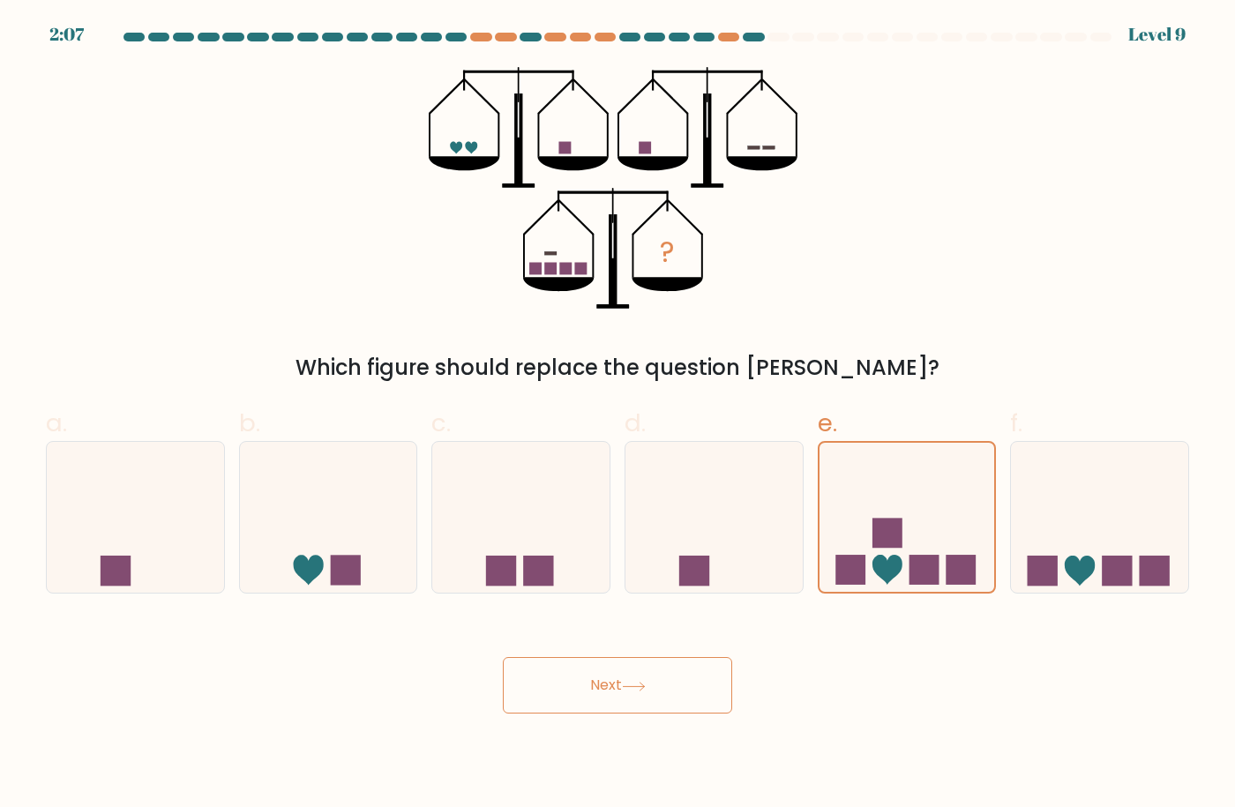
click at [582, 687] on button "Next" at bounding box center [617, 685] width 229 height 56
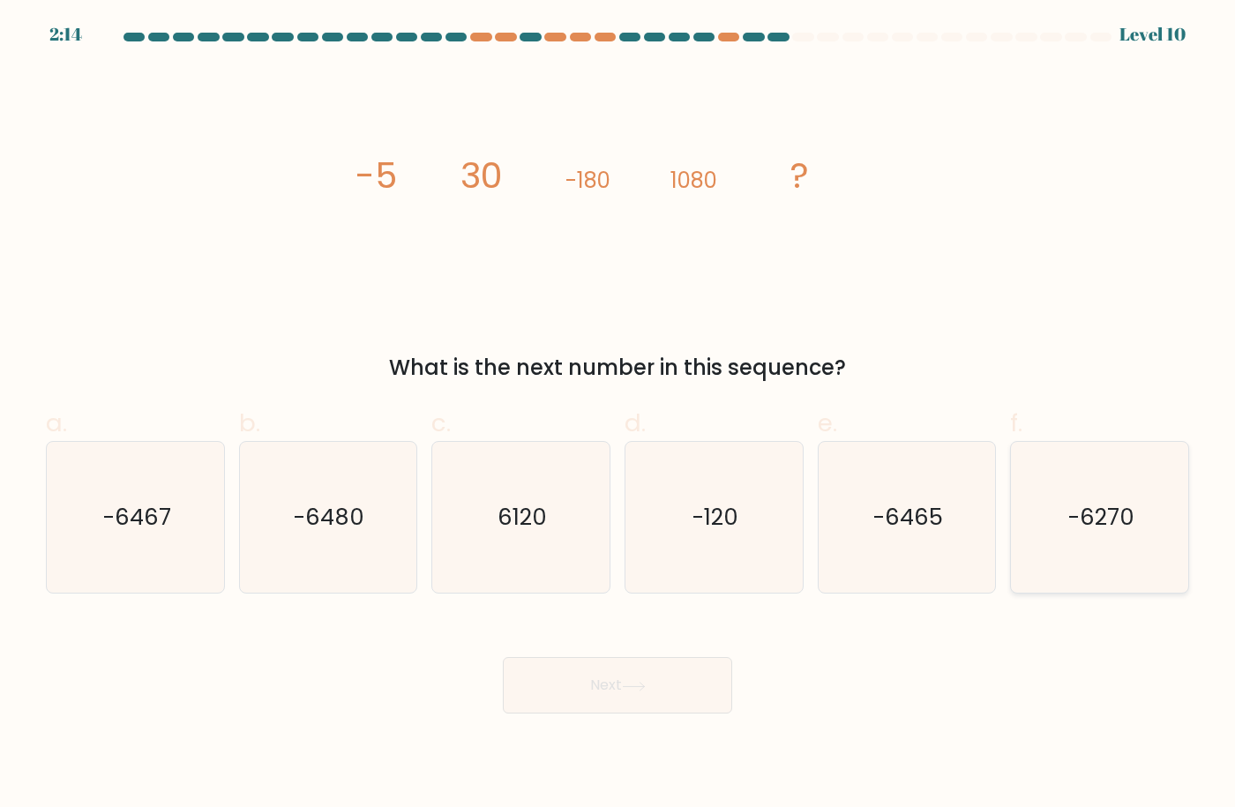
drag, startPoint x: 1136, startPoint y: 528, endPoint x: 1062, endPoint y: 566, distance: 83.7
click at [1129, 529] on icon "-6270" at bounding box center [1100, 518] width 152 height 152
click at [619, 416] on input "f. -6270" at bounding box center [618, 409] width 1 height 11
radio input "true"
click at [595, 681] on button "Next" at bounding box center [617, 685] width 229 height 56
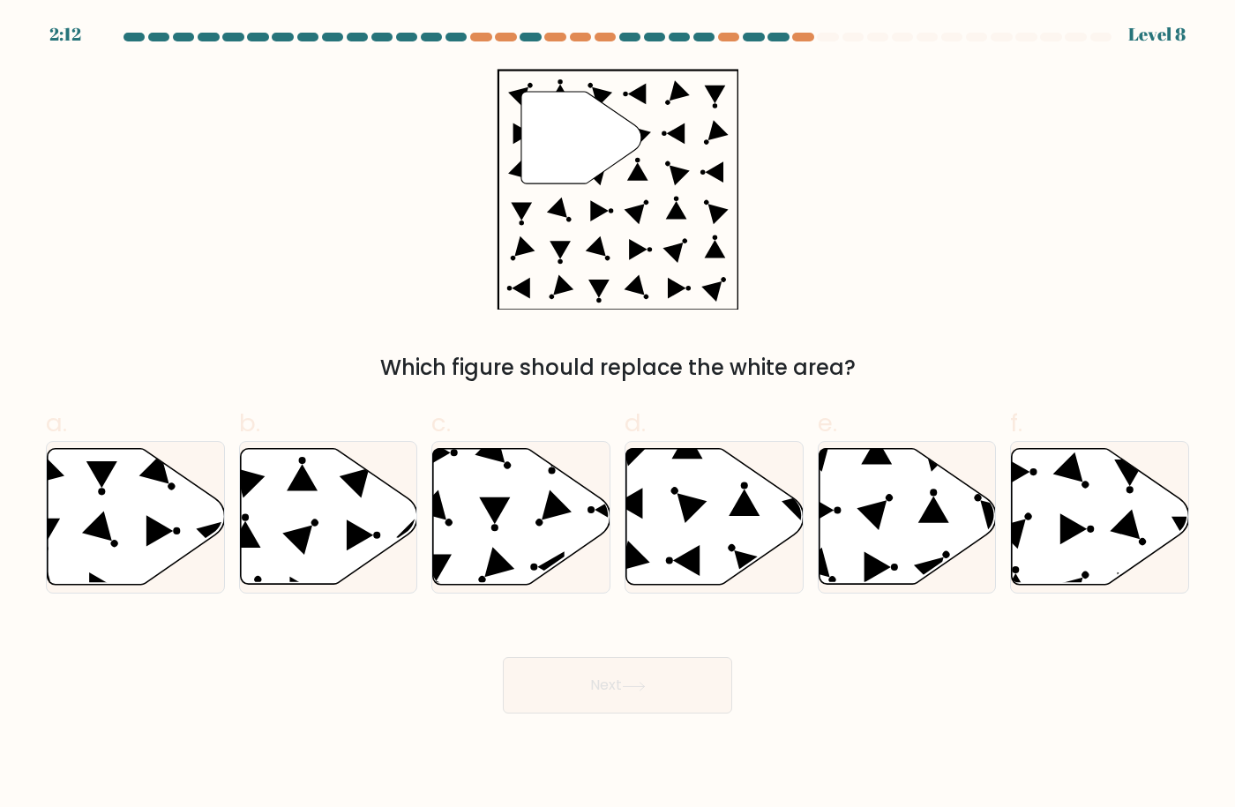
click at [613, 660] on button "Next" at bounding box center [617, 685] width 229 height 56
click at [904, 542] on icon at bounding box center [907, 517] width 177 height 136
click at [619, 416] on input "e." at bounding box center [618, 409] width 1 height 11
radio input "true"
click at [639, 677] on button "Next" at bounding box center [617, 685] width 229 height 56
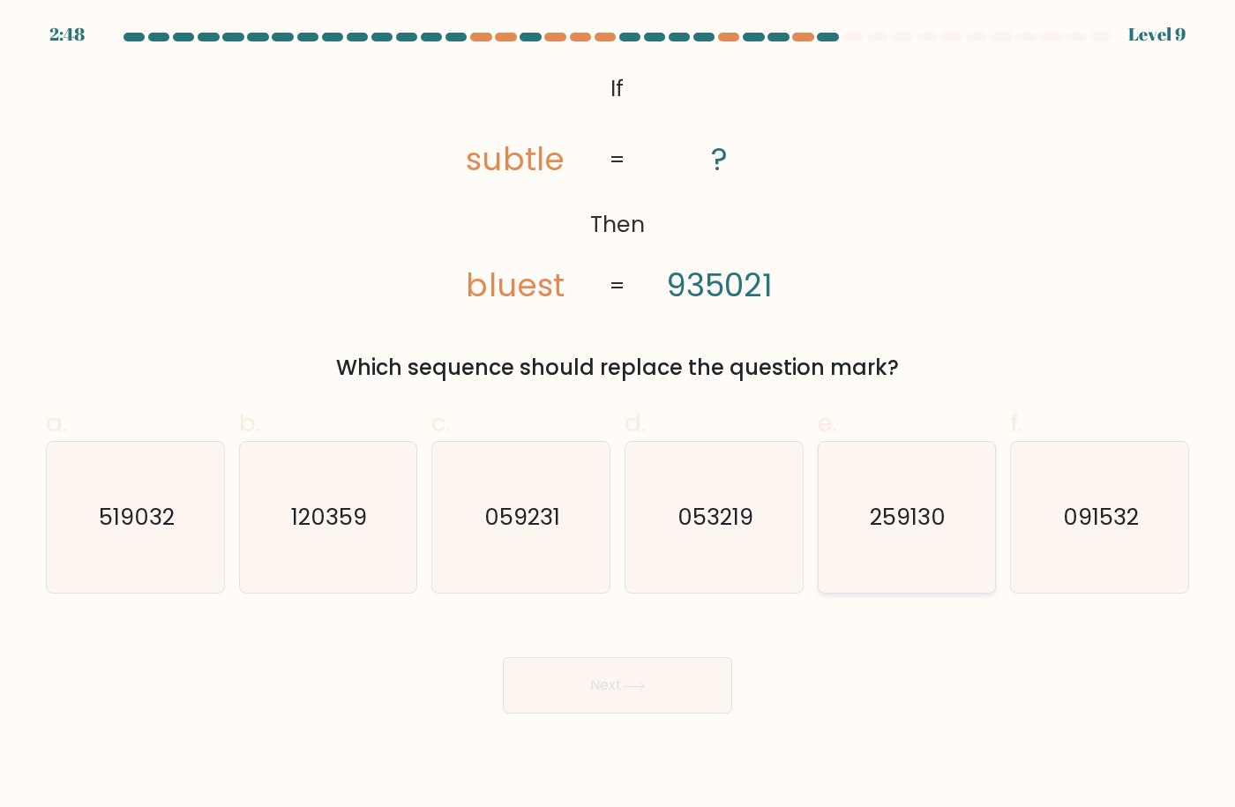
click at [883, 506] on text "259130" at bounding box center [909, 517] width 76 height 32
click at [619, 416] on input "e. 259130" at bounding box center [618, 409] width 1 height 11
radio input "true"
click at [607, 691] on button "Next" at bounding box center [617, 685] width 229 height 56
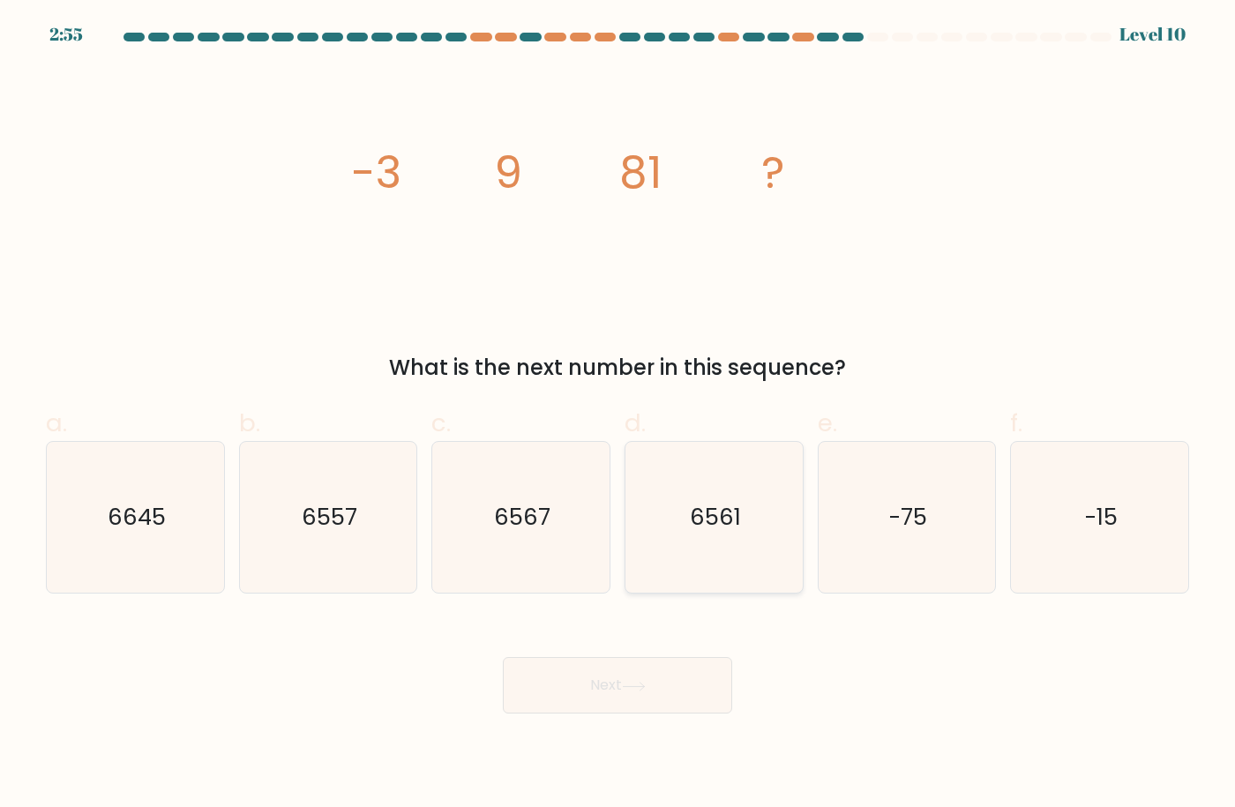
click at [740, 511] on text "6561" at bounding box center [715, 517] width 51 height 32
click at [619, 416] on input "d. 6561" at bounding box center [618, 409] width 1 height 11
radio input "true"
click at [668, 675] on button "Next" at bounding box center [617, 685] width 229 height 56
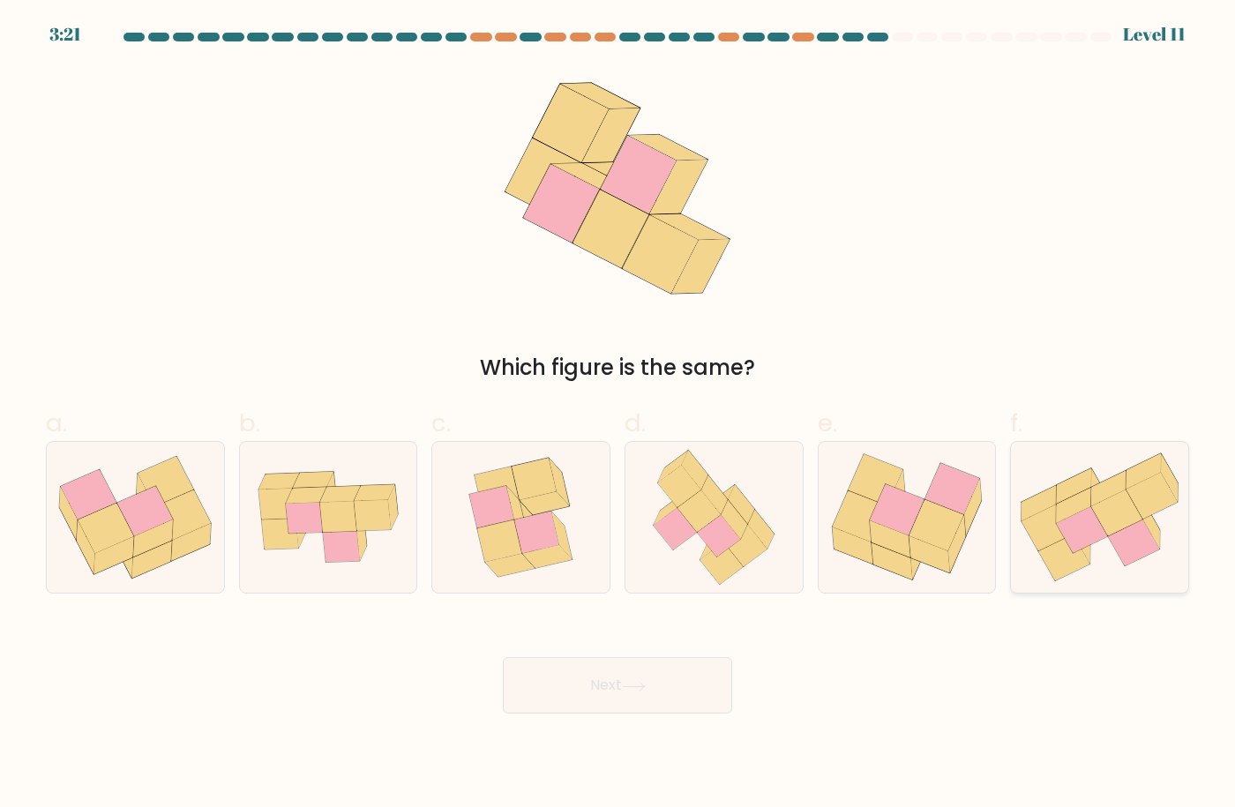
click at [1052, 502] on icon at bounding box center [1039, 503] width 34 height 35
click at [619, 416] on input "f." at bounding box center [618, 409] width 1 height 11
radio input "true"
click at [694, 510] on icon at bounding box center [699, 512] width 43 height 42
click at [619, 416] on input "d." at bounding box center [618, 409] width 1 height 11
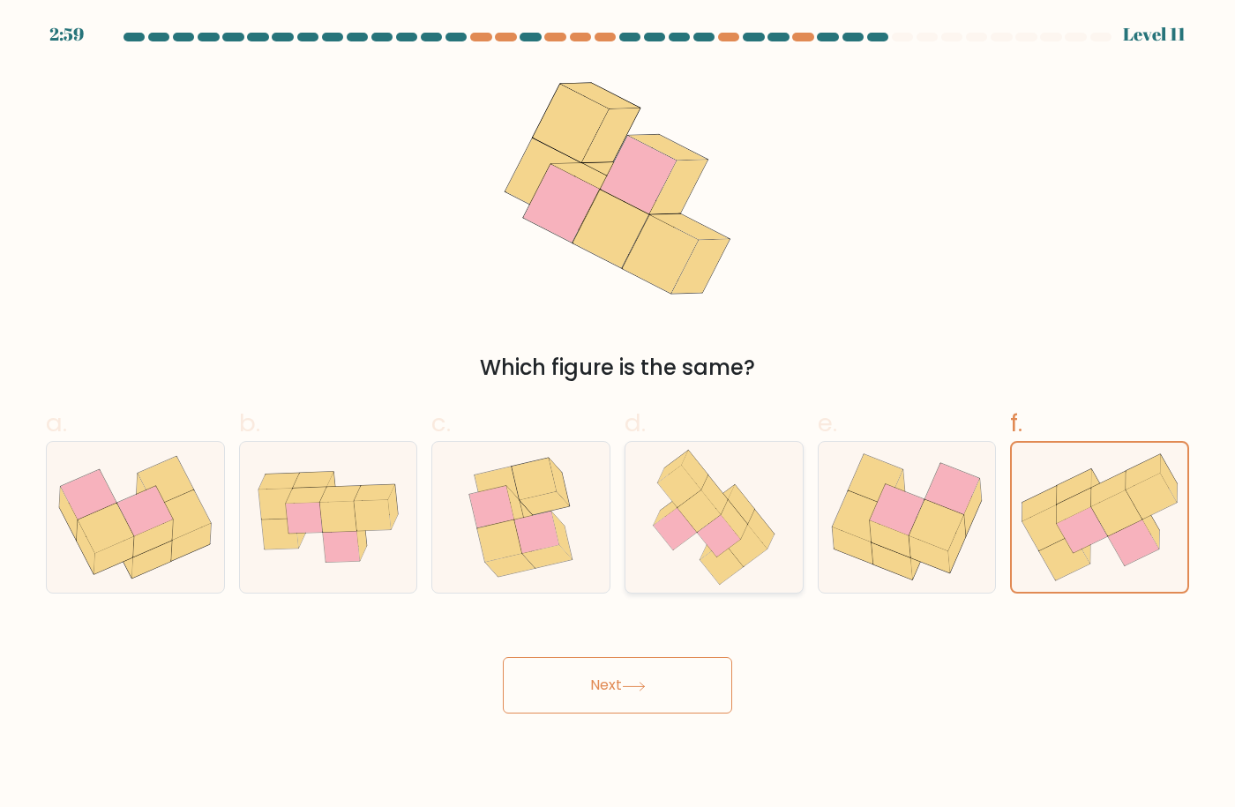
radio input "true"
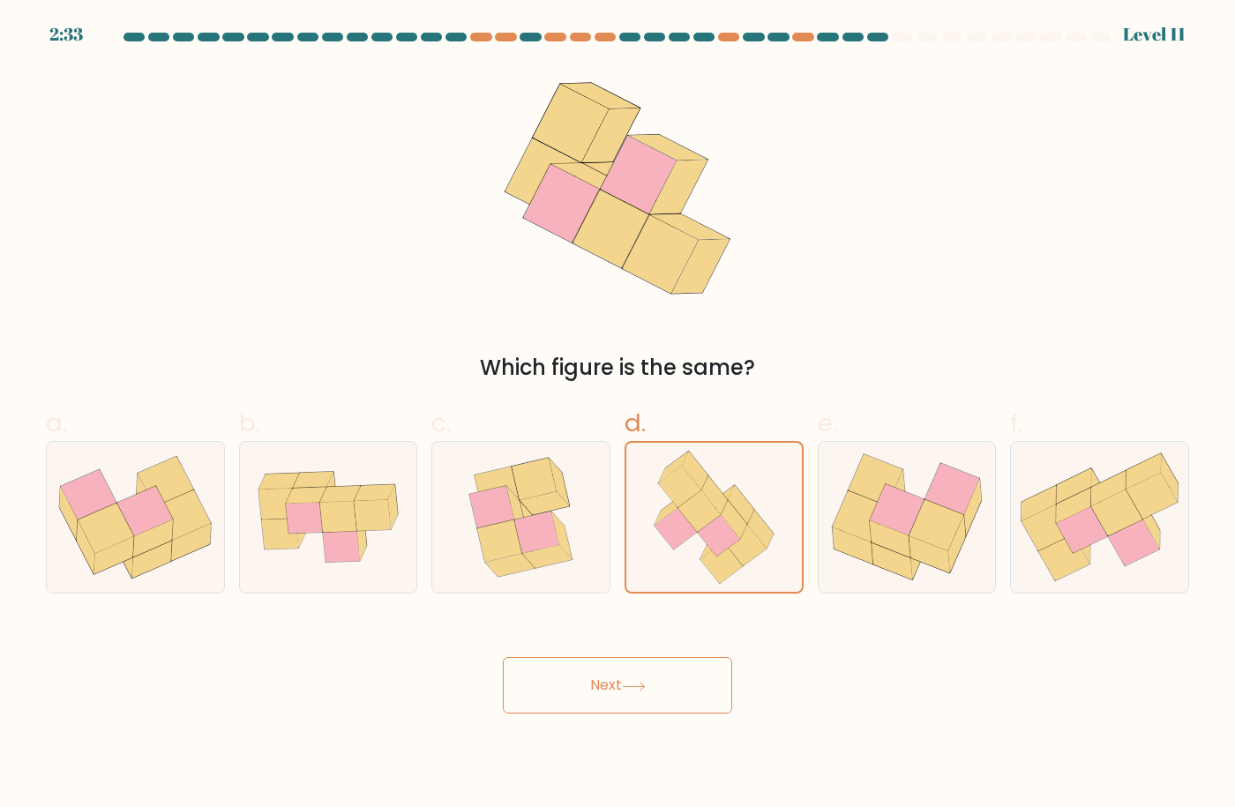
click at [638, 680] on button "Next" at bounding box center [617, 685] width 229 height 56
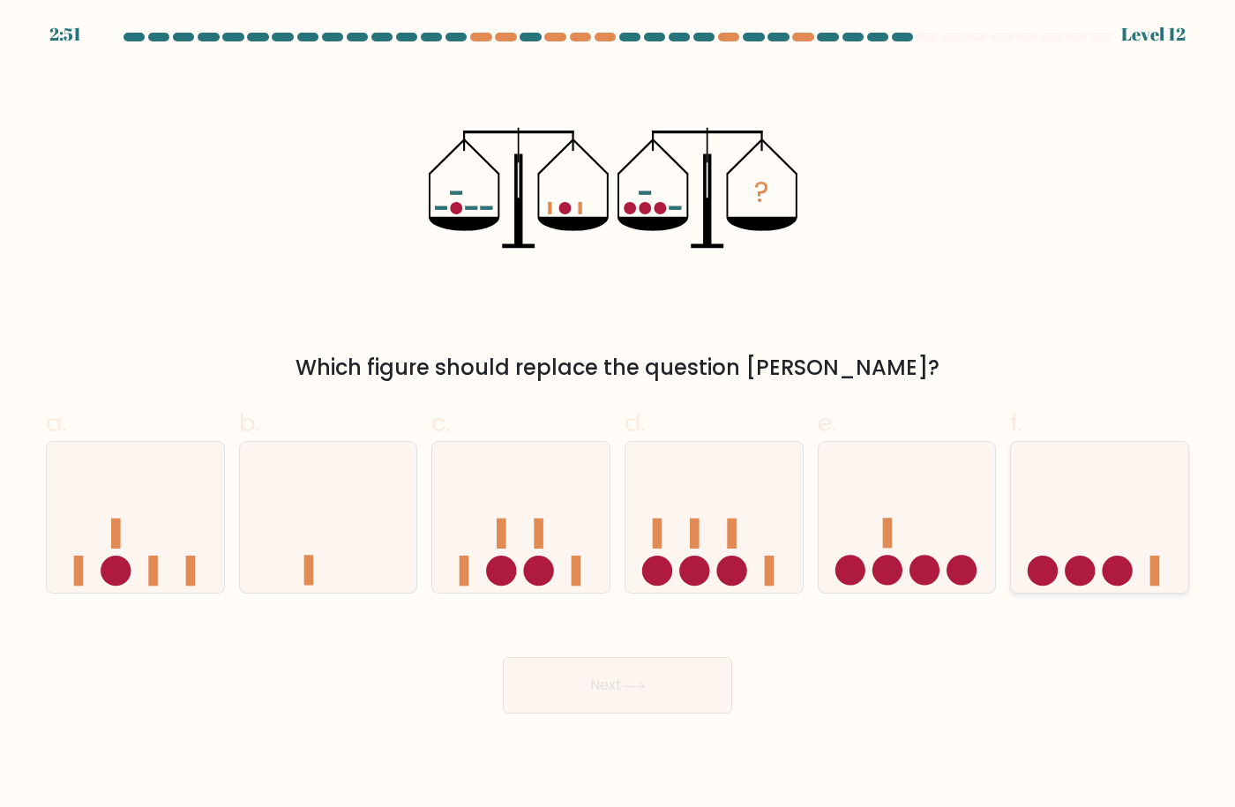
click at [1135, 546] on icon at bounding box center [1099, 517] width 177 height 146
click at [619, 416] on input "f." at bounding box center [618, 409] width 1 height 11
radio input "true"
click at [607, 694] on button "Next" at bounding box center [617, 685] width 229 height 56
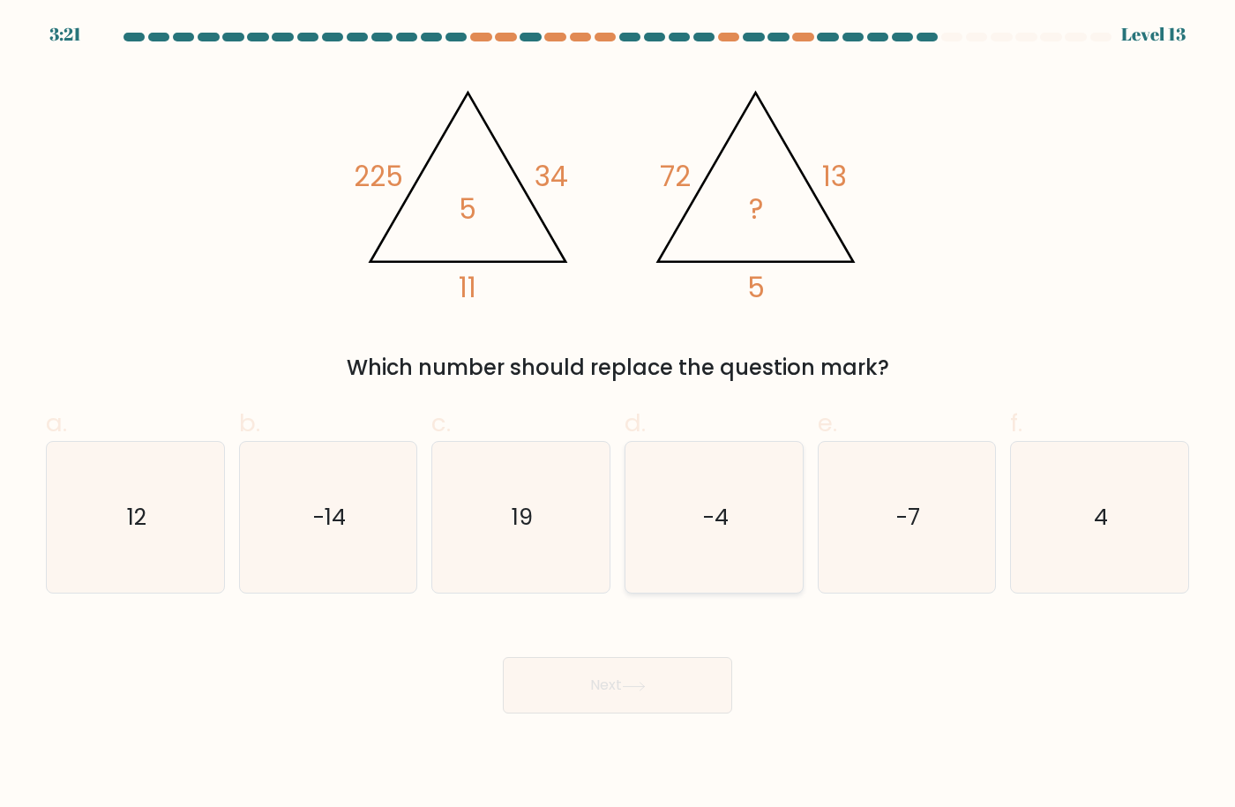
click at [782, 519] on icon "-4" at bounding box center [715, 518] width 152 height 152
click at [619, 416] on input "d. -4" at bounding box center [618, 409] width 1 height 11
radio input "true"
click at [618, 671] on button "Next" at bounding box center [617, 685] width 229 height 56
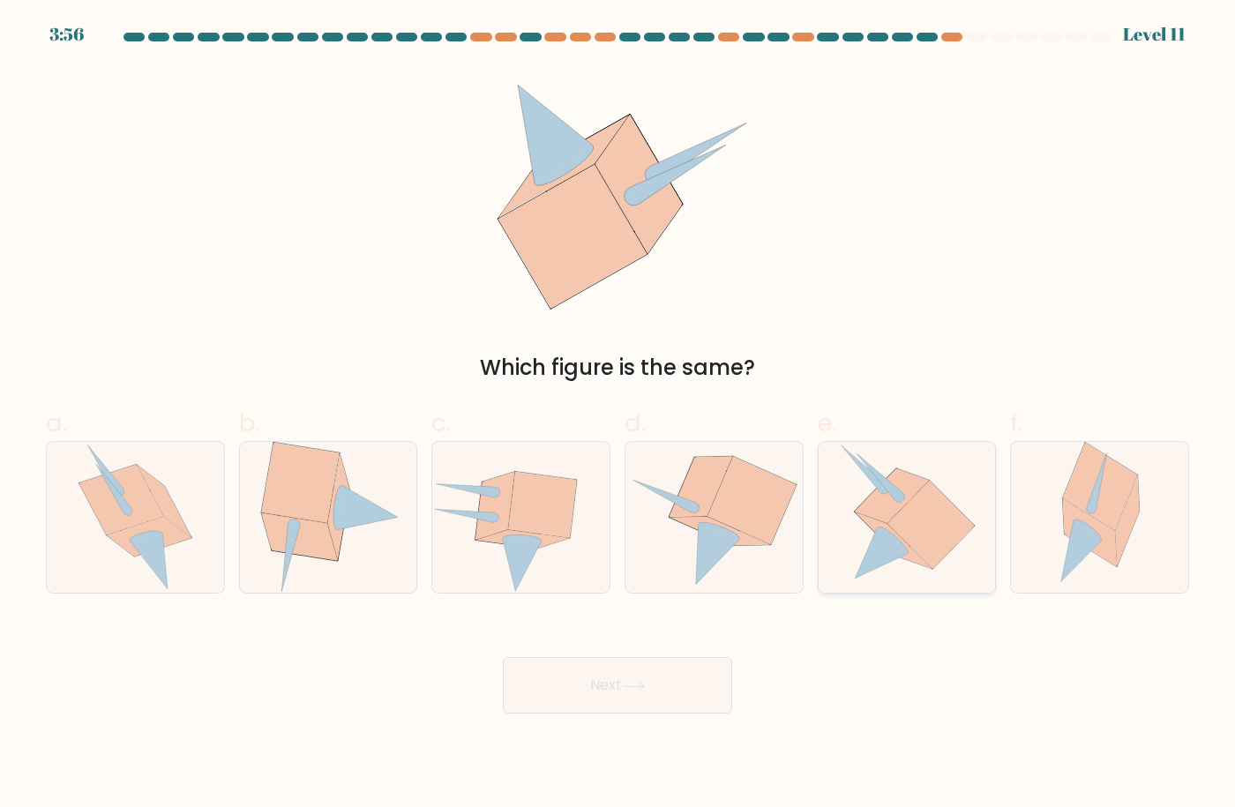
click at [890, 538] on icon at bounding box center [906, 518] width 139 height 152
click at [619, 416] on input "e." at bounding box center [618, 409] width 1 height 11
radio input "true"
click at [675, 676] on button "Next" at bounding box center [617, 685] width 229 height 56
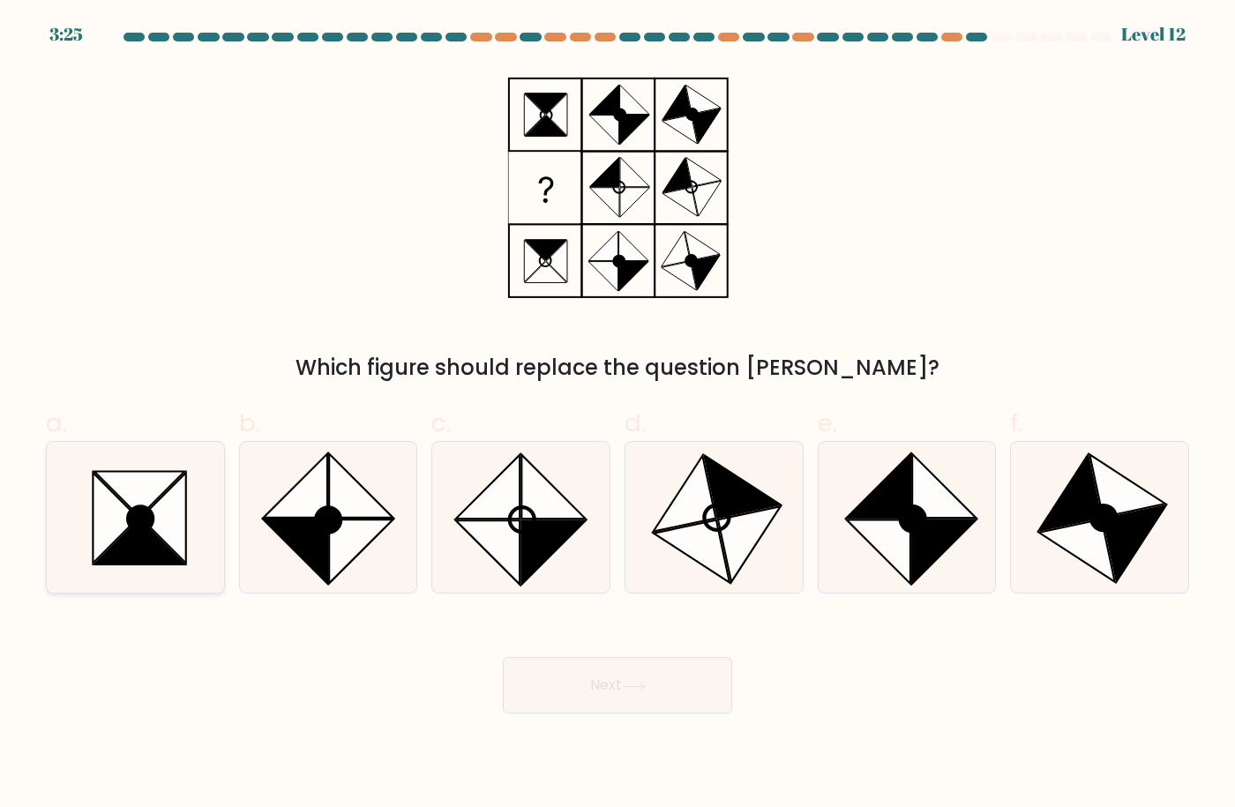
click at [155, 498] on icon at bounding box center [139, 493] width 91 height 45
click at [618, 416] on input "a." at bounding box center [618, 409] width 1 height 11
radio input "true"
click at [609, 652] on div "Next" at bounding box center [617, 664] width 1165 height 99
click at [609, 692] on button "Next" at bounding box center [617, 685] width 229 height 56
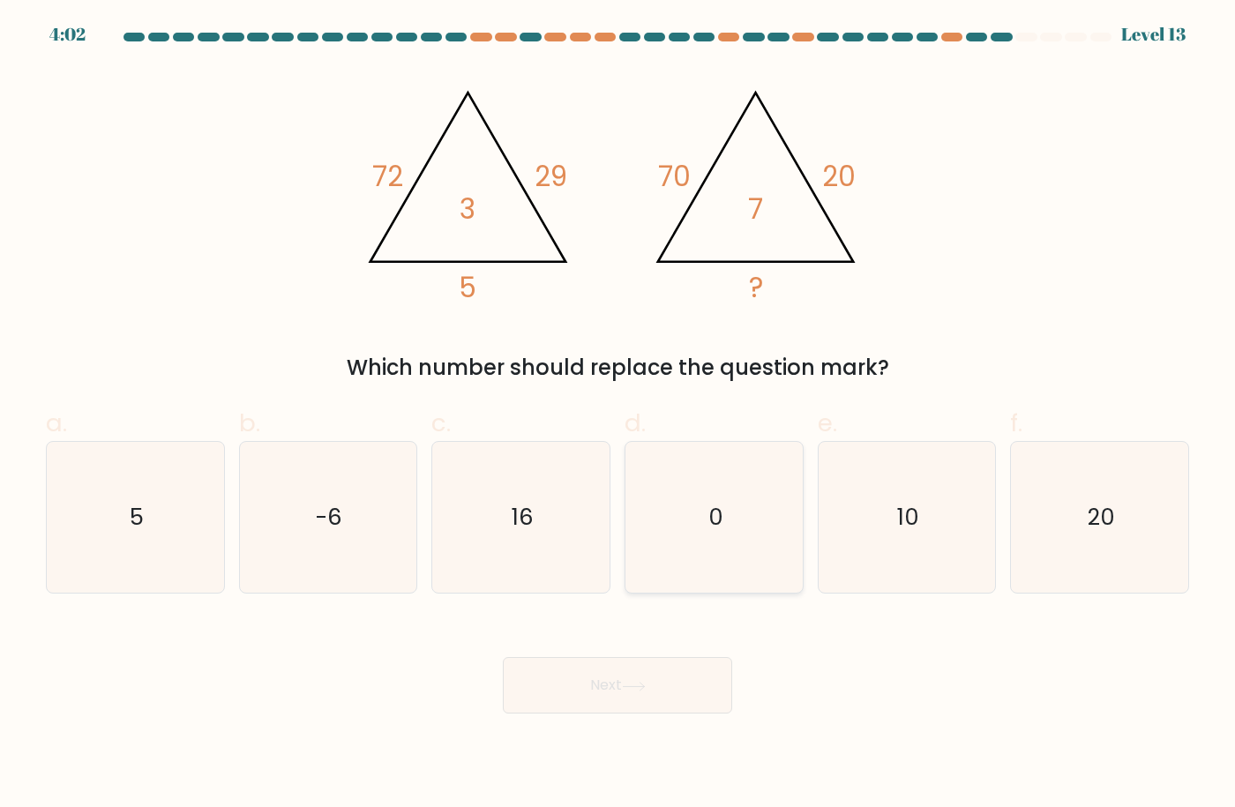
click at [707, 516] on icon "0" at bounding box center [715, 518] width 152 height 152
click at [619, 416] on input "d. 0" at bounding box center [618, 409] width 1 height 11
radio input "true"
click at [611, 685] on button "Next" at bounding box center [617, 685] width 229 height 56
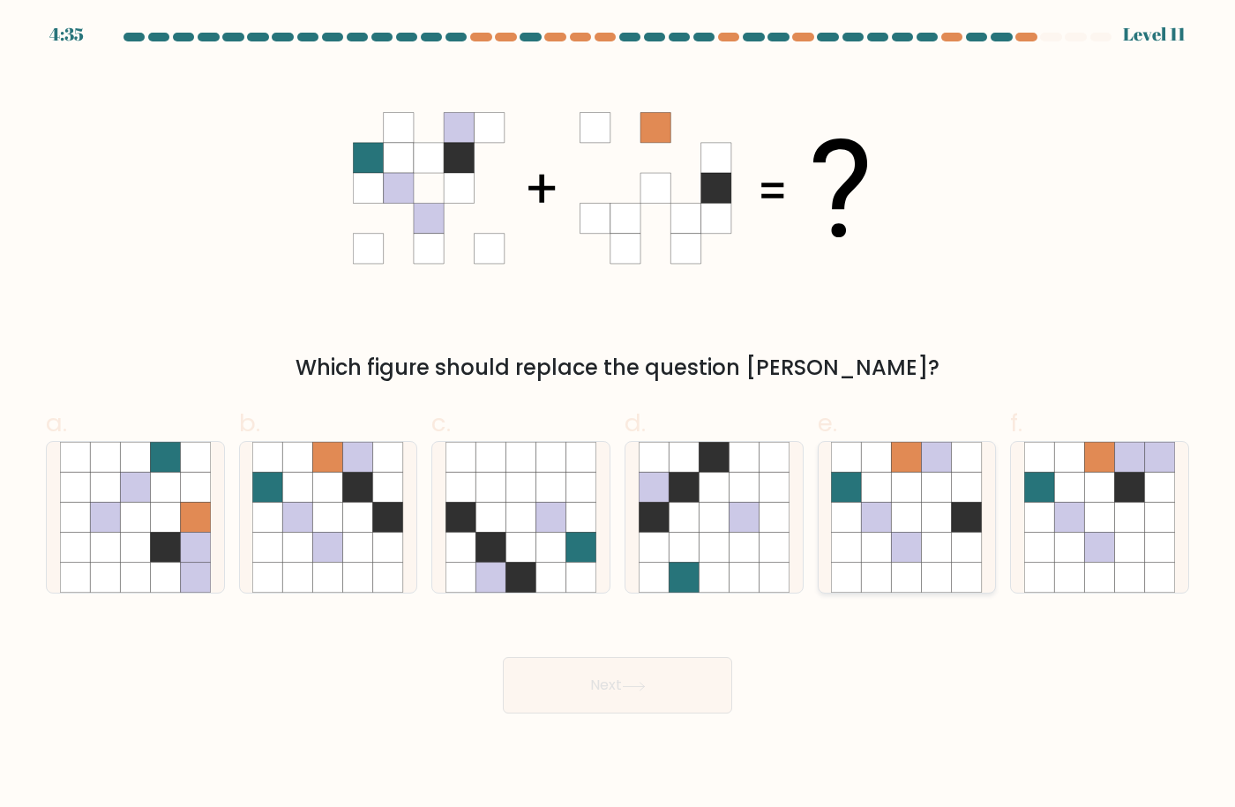
click at [925, 519] on icon at bounding box center [937, 518] width 30 height 30
click at [619, 416] on input "e." at bounding box center [618, 409] width 1 height 11
radio input "true"
click at [622, 698] on button "Next" at bounding box center [617, 685] width 229 height 56
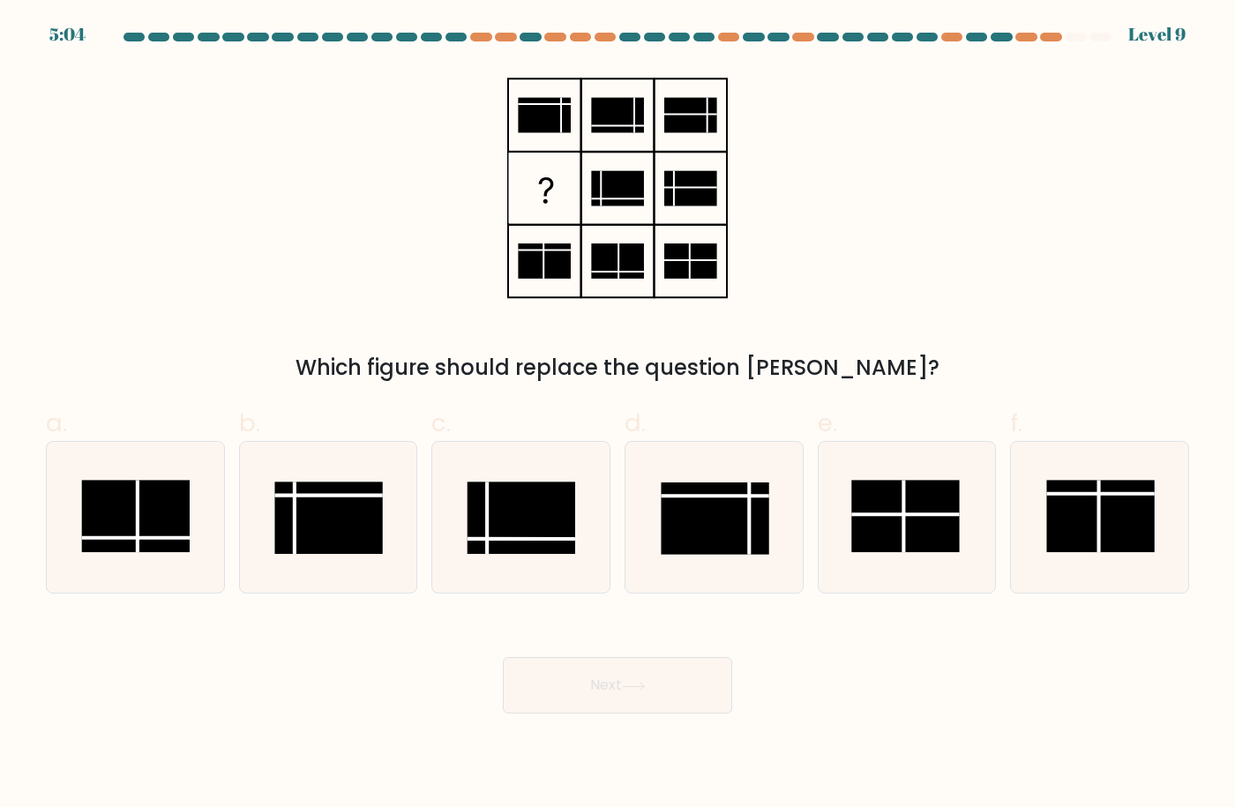
click at [1161, 33] on div at bounding box center [617, 41] width 1165 height 16
click at [496, 487] on rect at bounding box center [522, 518] width 109 height 72
click at [618, 416] on input "c." at bounding box center [618, 409] width 1 height 11
radio input "true"
click at [588, 664] on button "Next" at bounding box center [617, 685] width 229 height 56
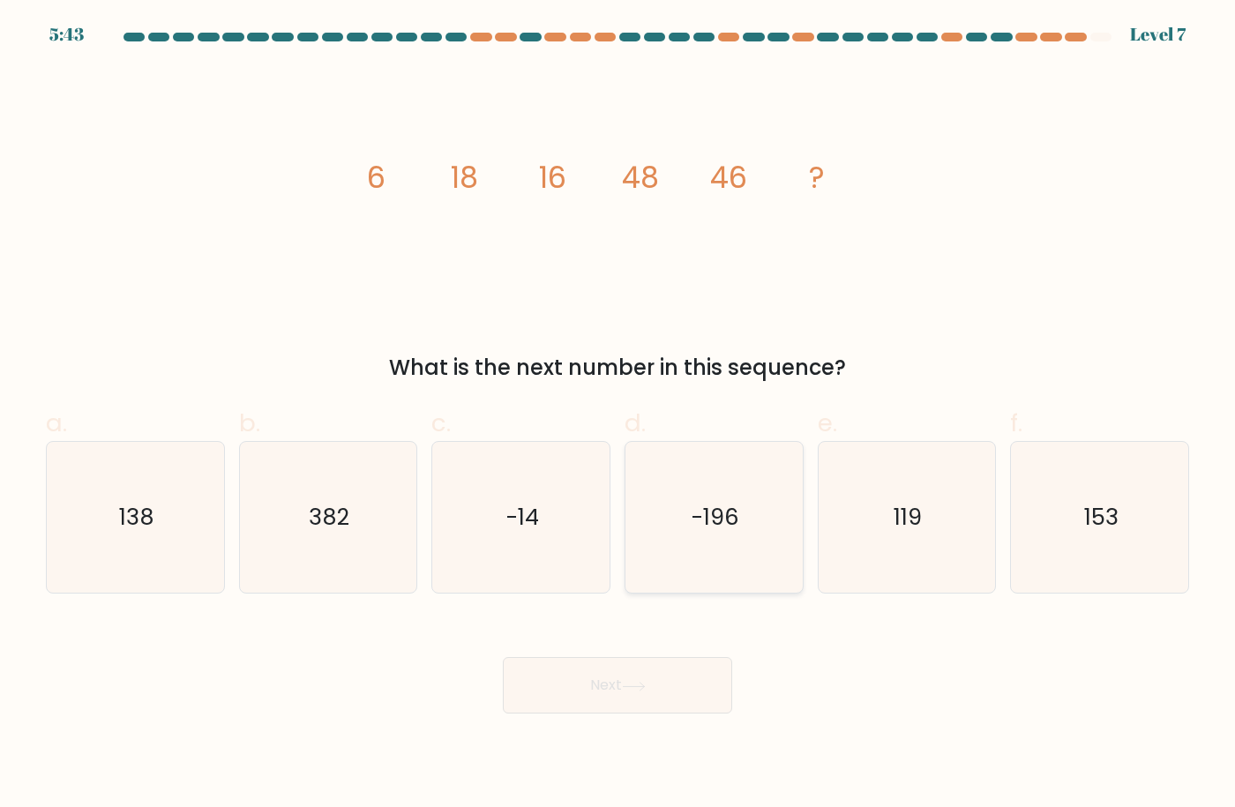
click at [730, 533] on icon "-196" at bounding box center [715, 518] width 152 height 152
click at [619, 416] on input "d. -196" at bounding box center [618, 409] width 1 height 11
radio input "true"
click at [632, 661] on button "Next" at bounding box center [617, 685] width 229 height 56
